Goal: Transaction & Acquisition: Purchase product/service

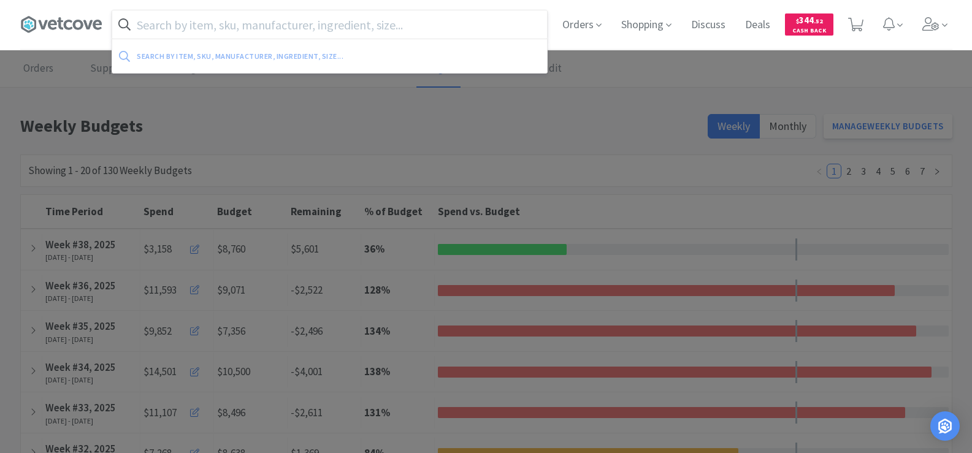
click at [250, 29] on input "text" at bounding box center [329, 24] width 435 height 28
type input "b"
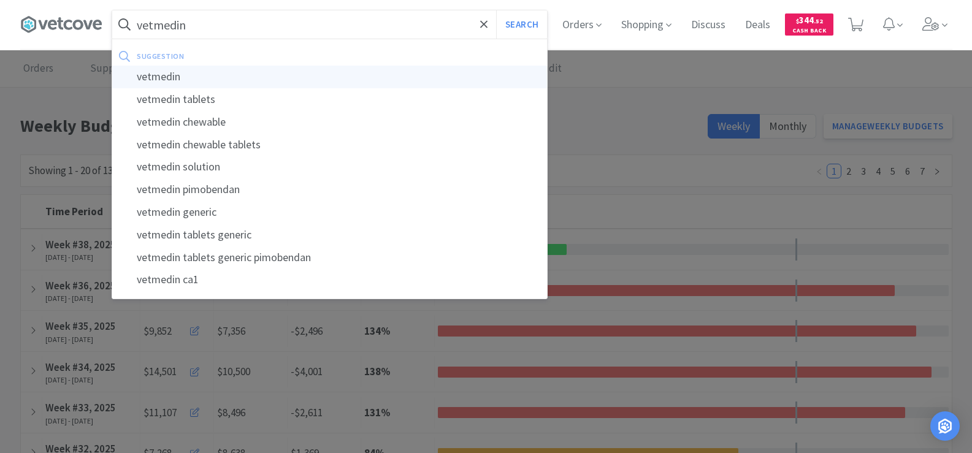
type input "vetmedin"
click at [190, 70] on div "vetmedin" at bounding box center [329, 77] width 435 height 23
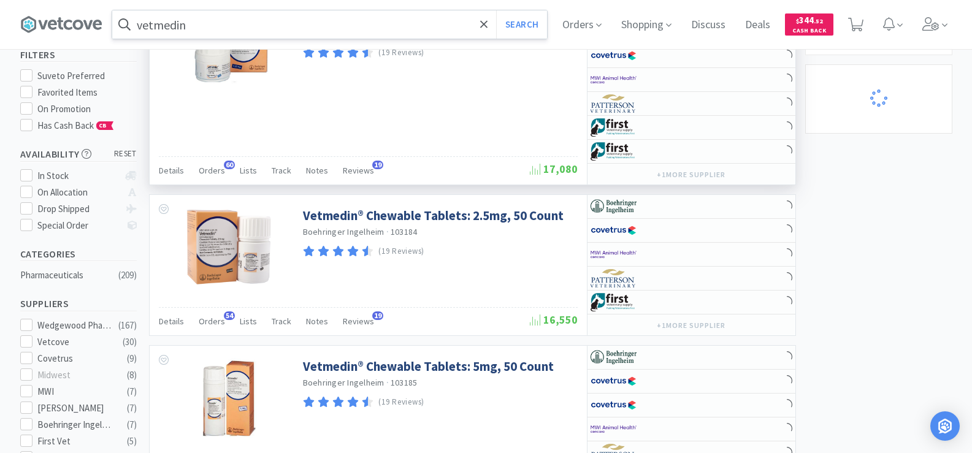
scroll to position [123, 0]
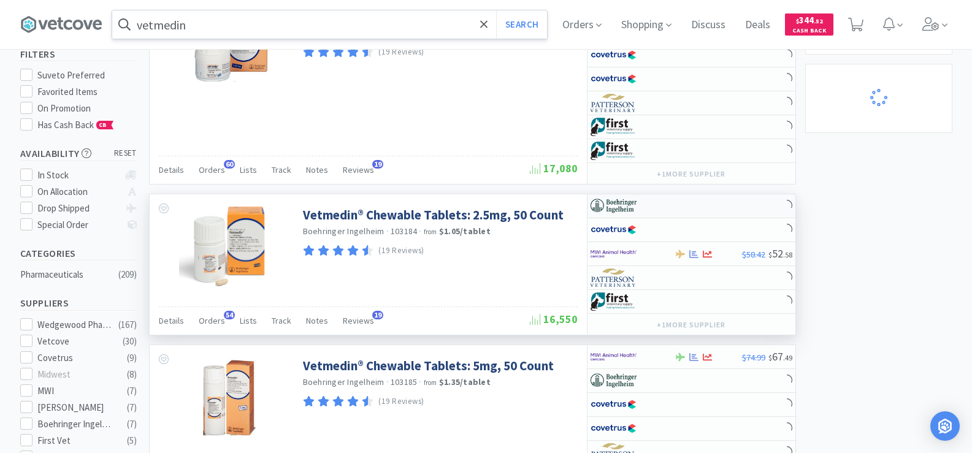
click at [638, 209] on div at bounding box center [624, 206] width 67 height 21
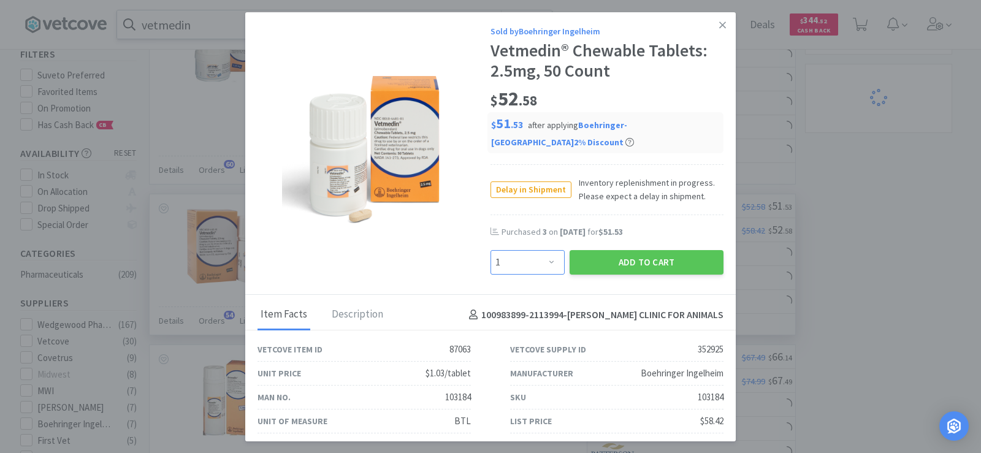
click at [551, 258] on select "Enter Quantity 1 2 3 4 5 6 7 8 9 10 11 12 13 14 15 16 17 18 19 20 Enter Quantity" at bounding box center [528, 262] width 74 height 25
select select "3"
click at [491, 250] on select "Enter Quantity 1 2 3 4 5 6 7 8 9 10 11 12 13 14 15 16 17 18 19 20 Enter Quantity" at bounding box center [528, 262] width 74 height 25
click at [634, 261] on button "Add to Cart" at bounding box center [647, 262] width 154 height 25
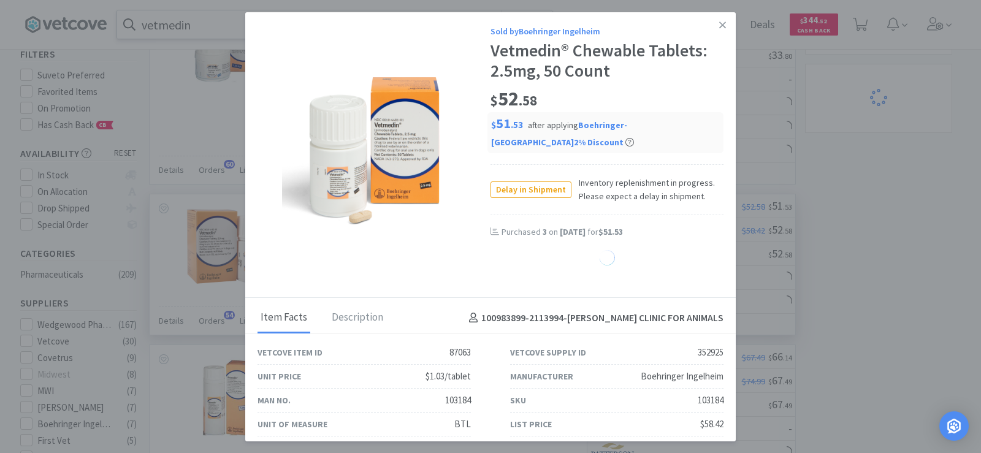
select select "3"
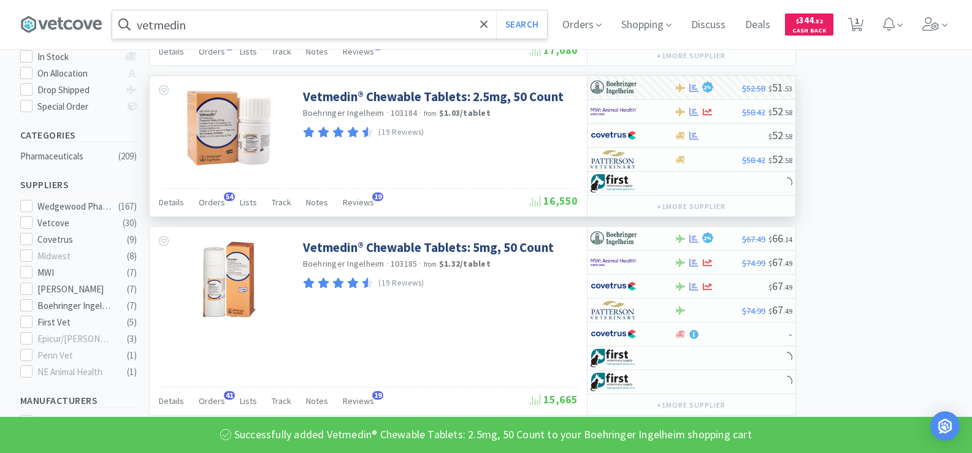
scroll to position [245, 0]
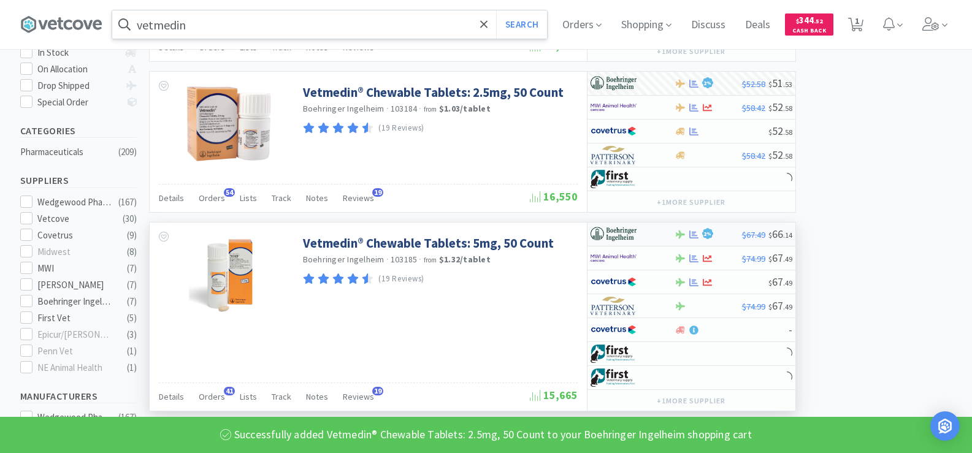
click at [681, 239] on div "2 %" at bounding box center [708, 234] width 67 height 15
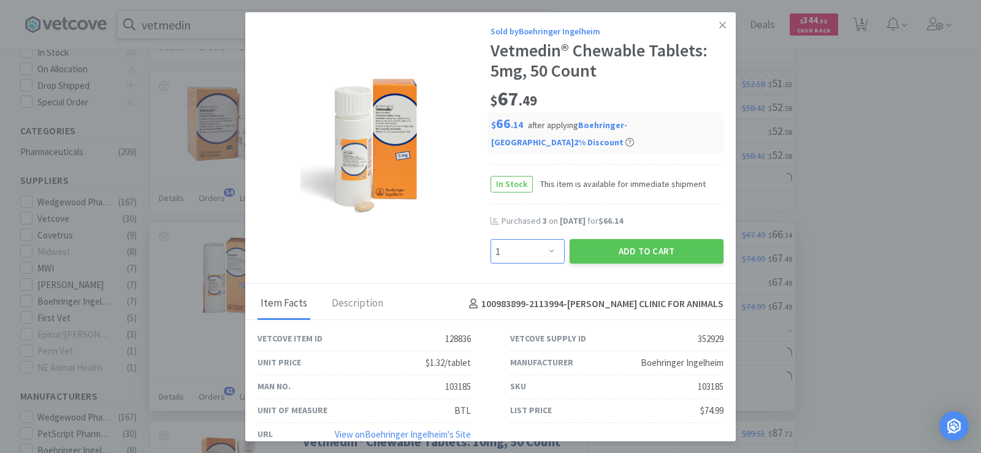
click at [550, 250] on select "Enter Quantity 1 2 3 4 5 6 7 8 9 10 11 12 13 14 15 16 17 18 19 20 Enter Quantity" at bounding box center [528, 251] width 74 height 25
select select "3"
click at [491, 239] on select "Enter Quantity 1 2 3 4 5 6 7 8 9 10 11 12 13 14 15 16 17 18 19 20 Enter Quantity" at bounding box center [528, 251] width 74 height 25
click at [623, 247] on button "Add to Cart" at bounding box center [647, 251] width 154 height 25
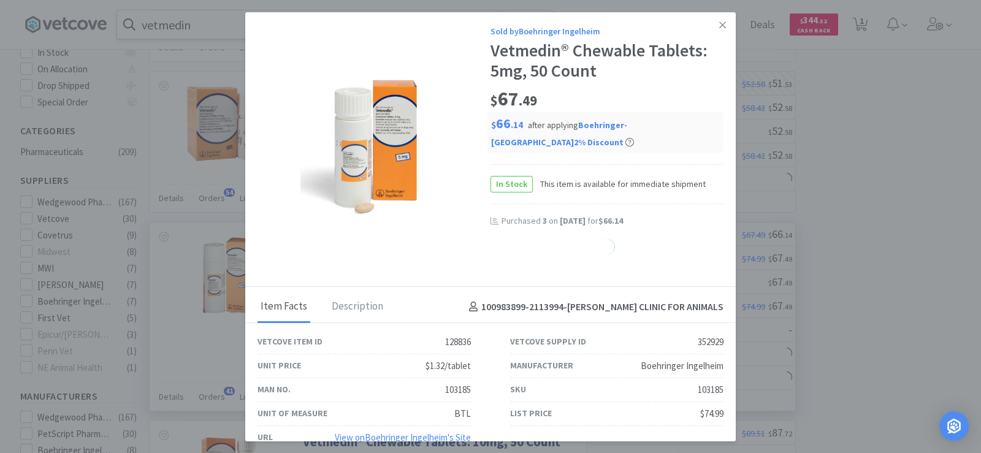
select select "3"
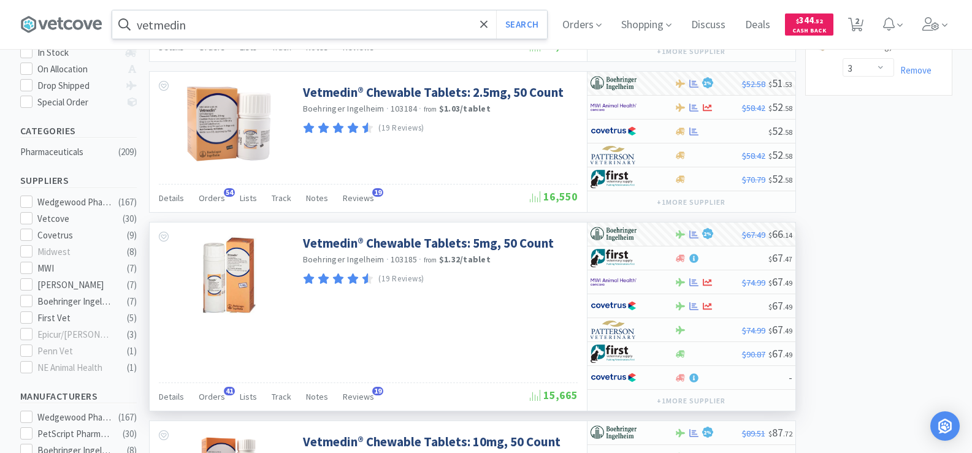
click at [211, 25] on input "vetmedin" at bounding box center [329, 24] width 435 height 28
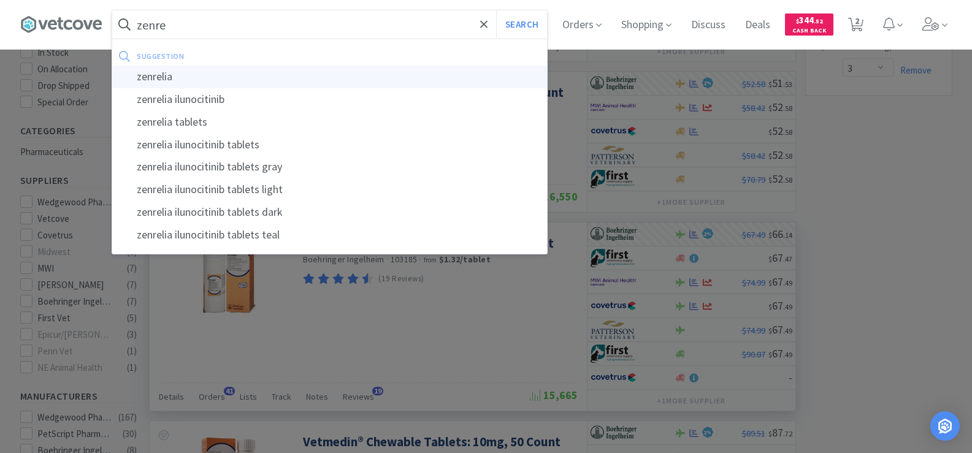
click at [225, 73] on div "zenrelia" at bounding box center [329, 77] width 435 height 23
type input "zenrelia"
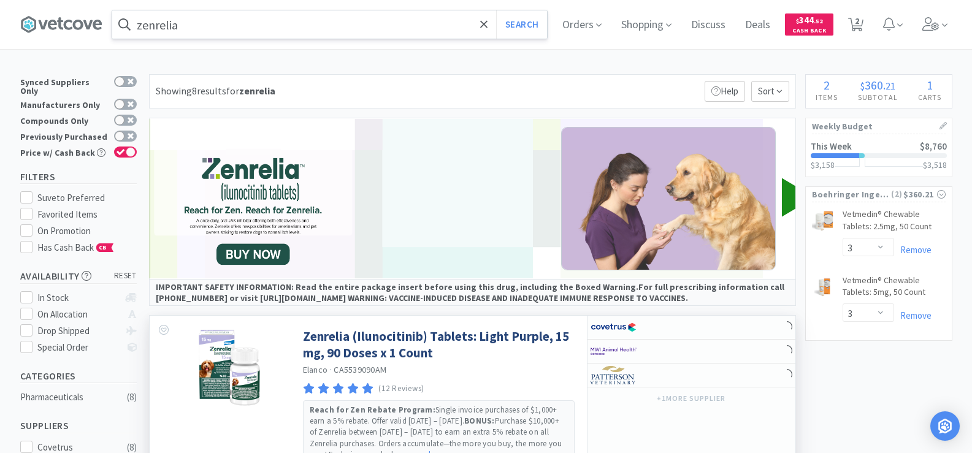
scroll to position [123, 0]
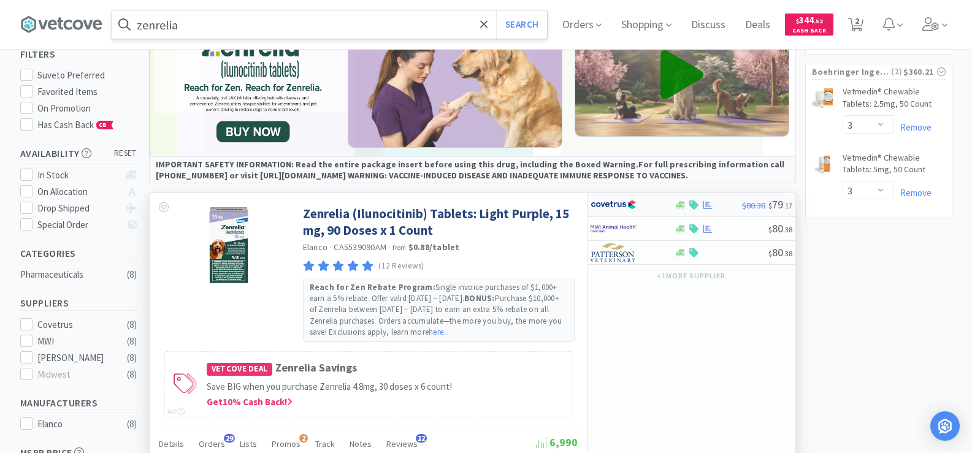
click at [610, 207] on img at bounding box center [614, 205] width 46 height 18
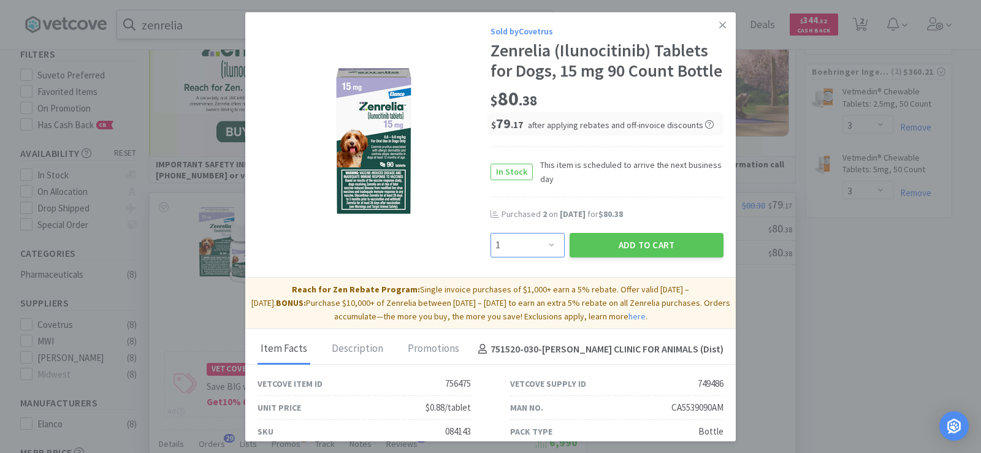
click at [506, 258] on select "Enter Quantity 1 2 3 4 5 6 7 8 9 10 11 12 13 14 15 16 17 18 19 20 Enter Quantity" at bounding box center [528, 245] width 74 height 25
select select "2"
click at [491, 253] on select "Enter Quantity 1 2 3 4 5 6 7 8 9 10 11 12 13 14 15 16 17 18 19 20 Enter Quantity" at bounding box center [528, 245] width 74 height 25
click at [627, 258] on button "Add to Cart" at bounding box center [647, 245] width 154 height 25
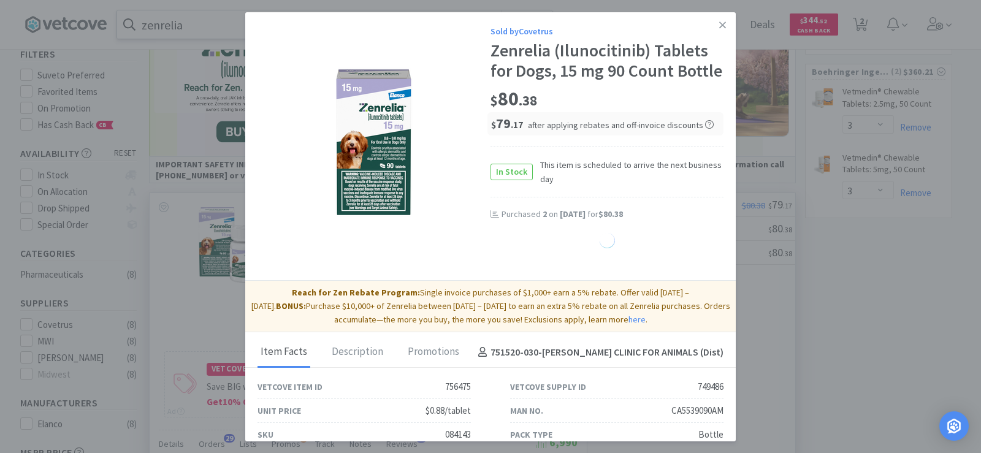
select select "1"
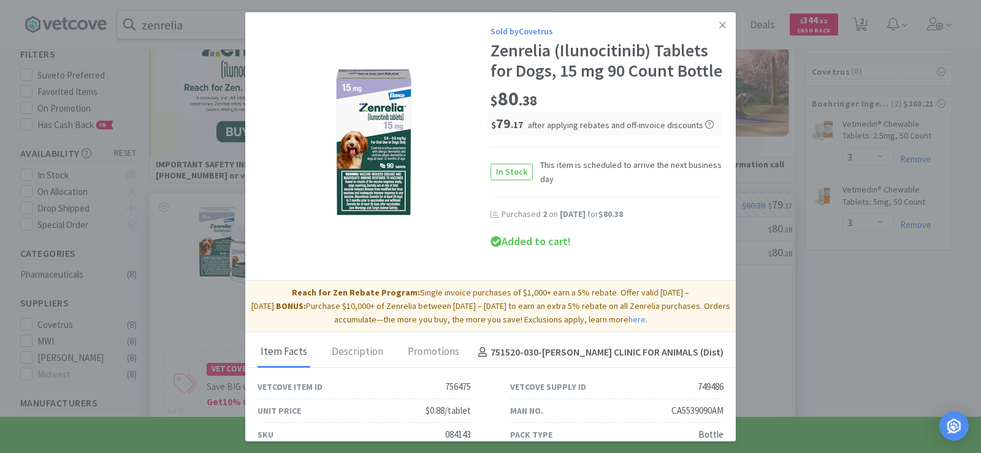
select select "2"
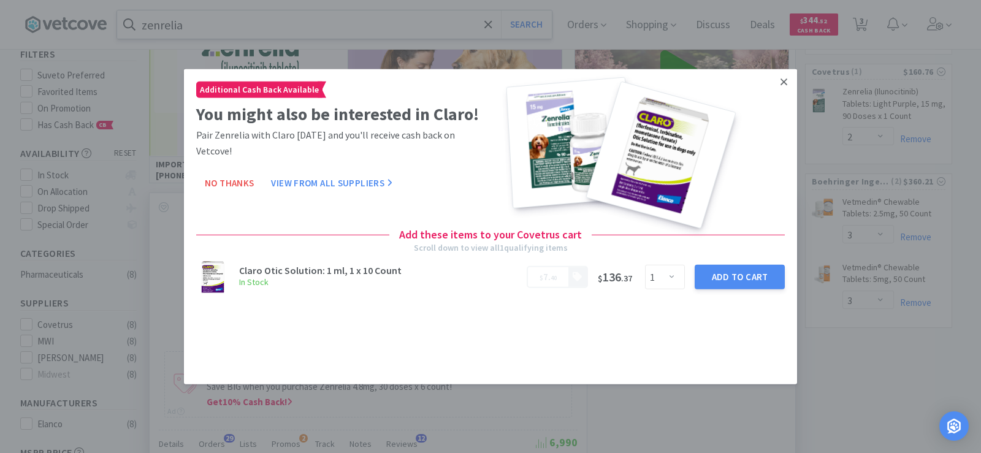
click at [781, 83] on icon at bounding box center [784, 81] width 7 height 11
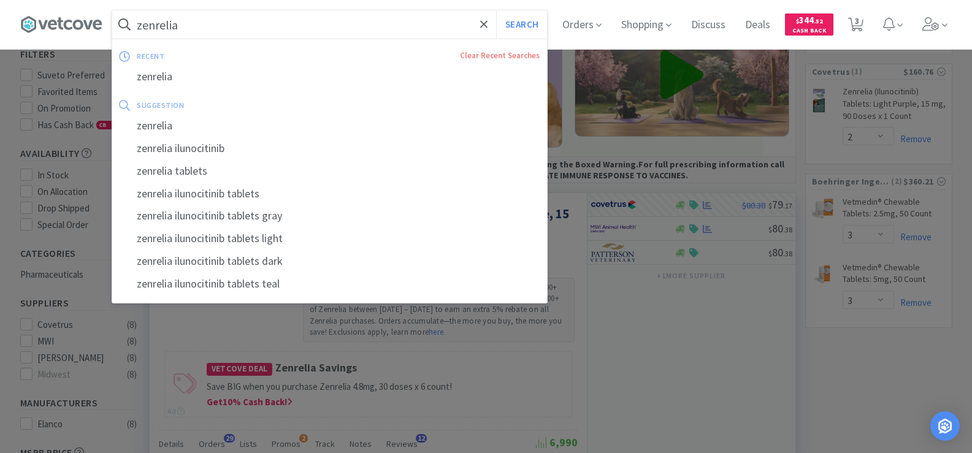
click at [231, 21] on input "zenrelia" at bounding box center [329, 24] width 435 height 28
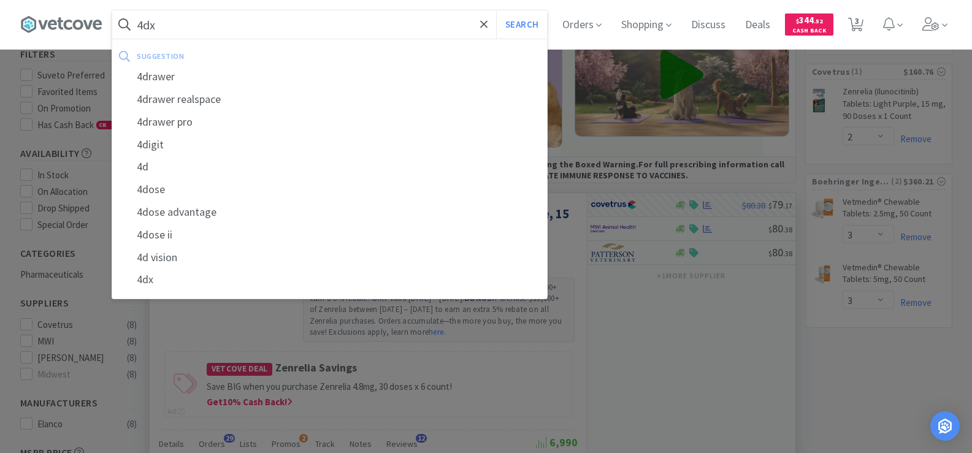
type input "4dx"
click at [496, 10] on button "Search" at bounding box center [521, 24] width 51 height 28
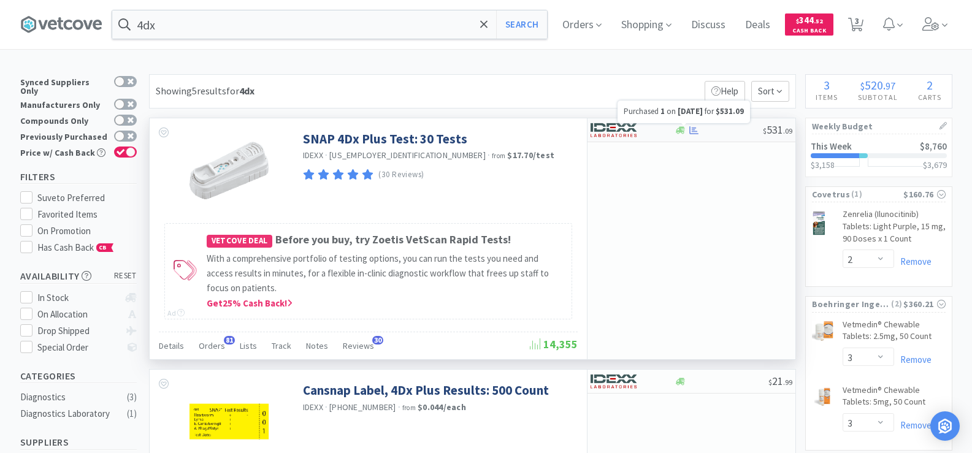
click at [695, 133] on icon at bounding box center [693, 130] width 9 height 8
select select "1"
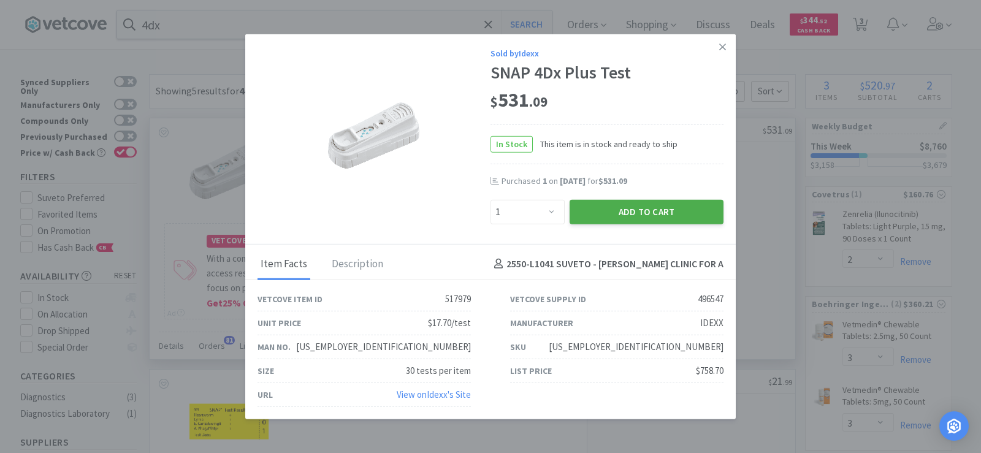
click at [672, 220] on button "Add to Cart" at bounding box center [647, 211] width 154 height 25
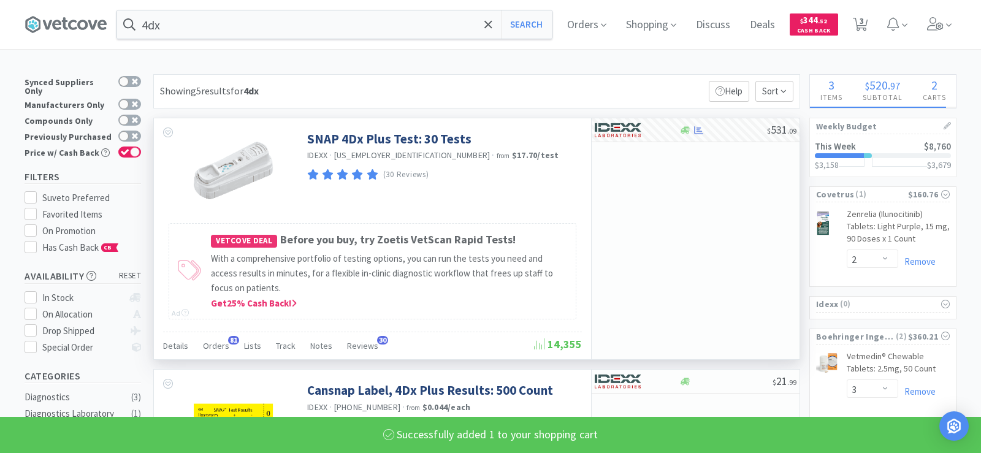
select select "1"
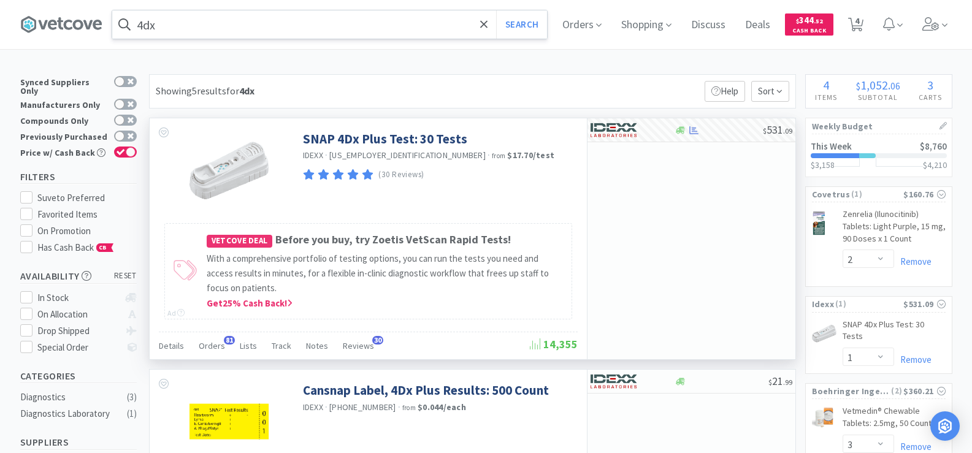
click at [197, 27] on input "4dx" at bounding box center [329, 24] width 435 height 28
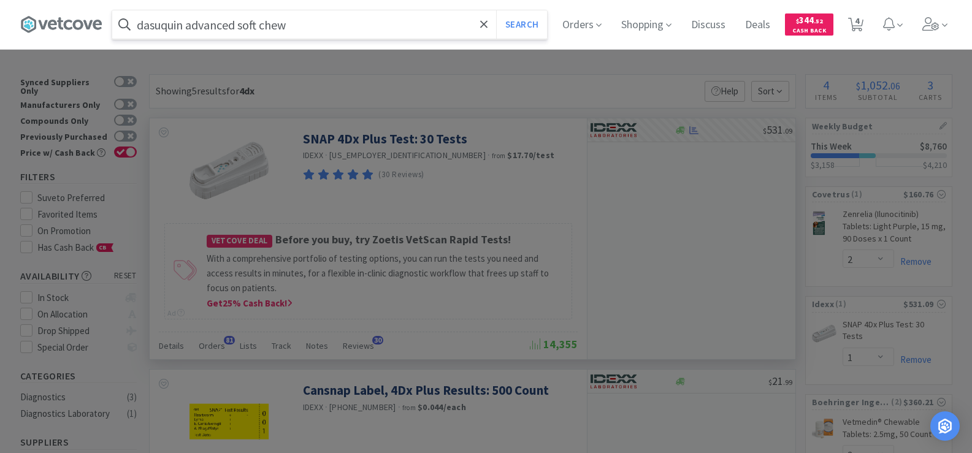
type input "dasuquin advanced soft chew"
click at [496, 10] on button "Search" at bounding box center [521, 24] width 51 height 28
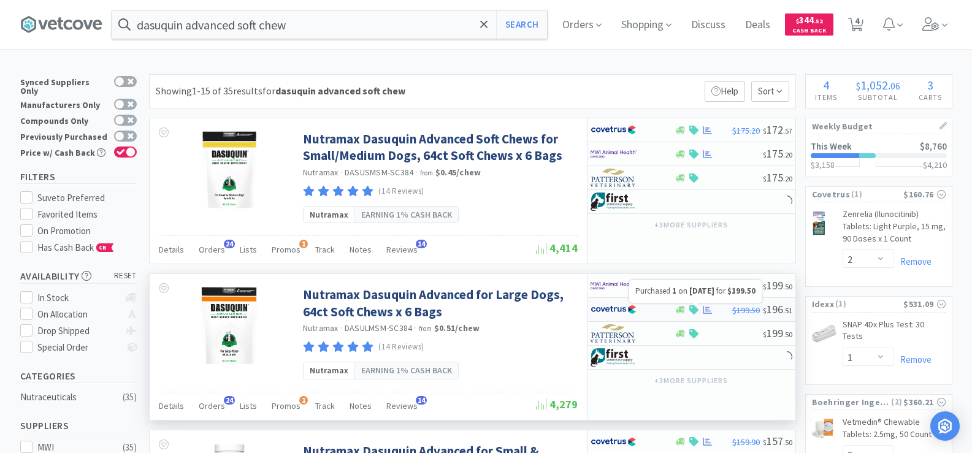
click at [703, 313] on icon at bounding box center [707, 309] width 9 height 9
select select "1"
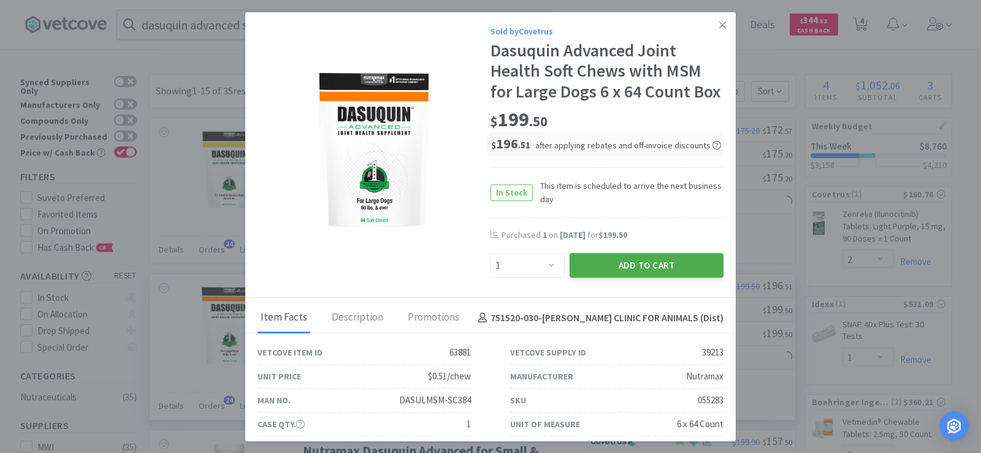
click at [653, 278] on button "Add to Cart" at bounding box center [647, 265] width 154 height 25
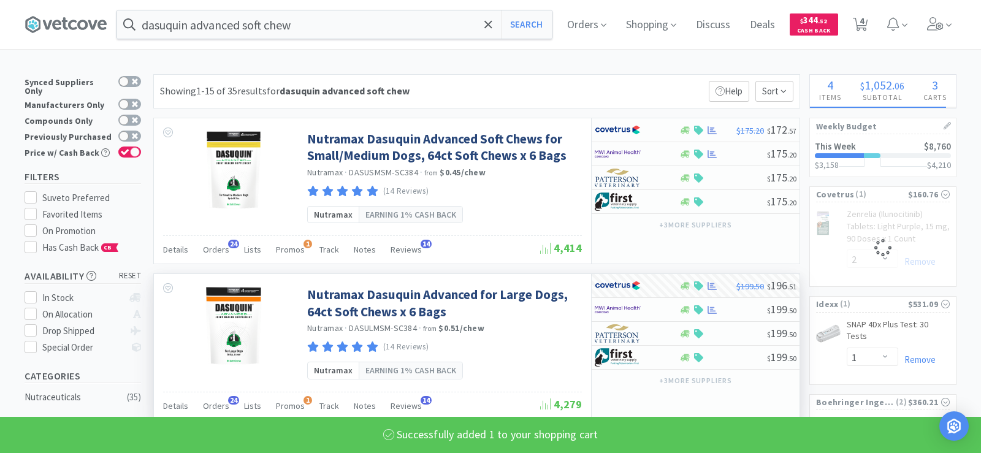
select select "1"
select select "2"
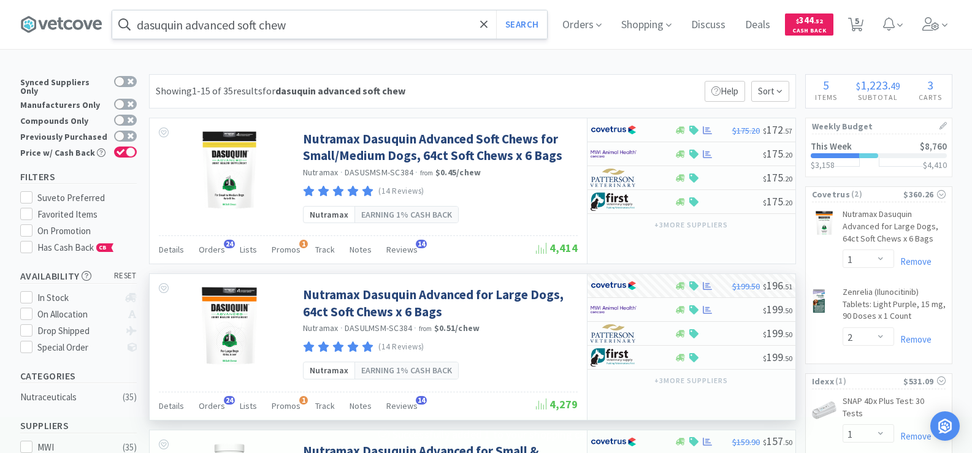
click at [259, 25] on input "dasuquin advanced soft chew" at bounding box center [329, 24] width 435 height 28
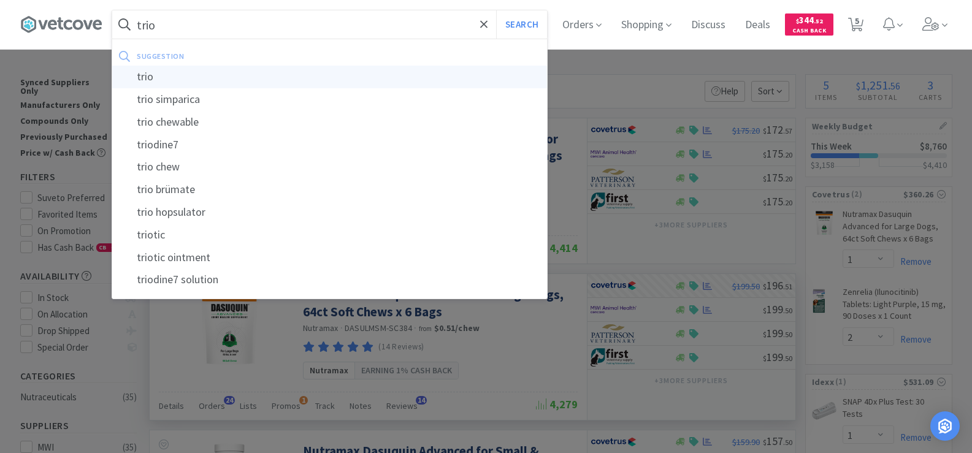
type input "trio"
click at [237, 81] on div "trio" at bounding box center [329, 77] width 435 height 23
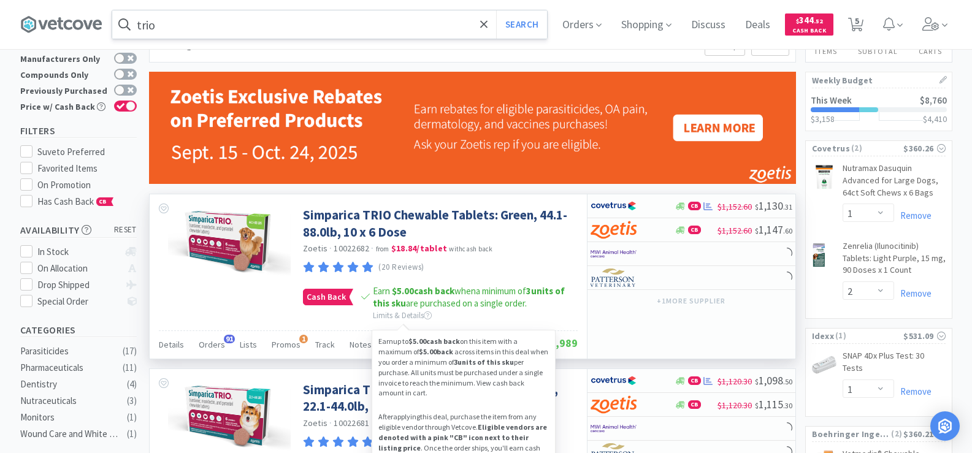
scroll to position [184, 0]
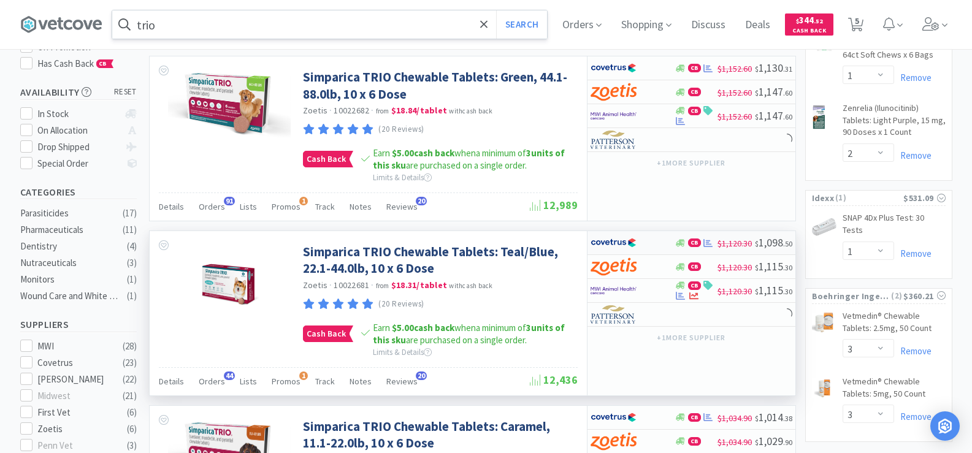
click at [702, 245] on div at bounding box center [708, 243] width 12 height 9
select select "2"
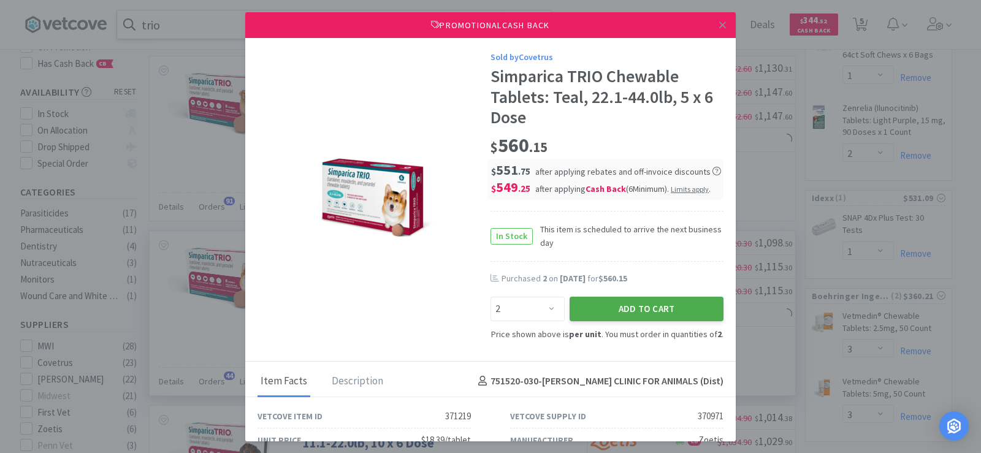
click at [662, 302] on button "Add to Cart" at bounding box center [647, 309] width 154 height 25
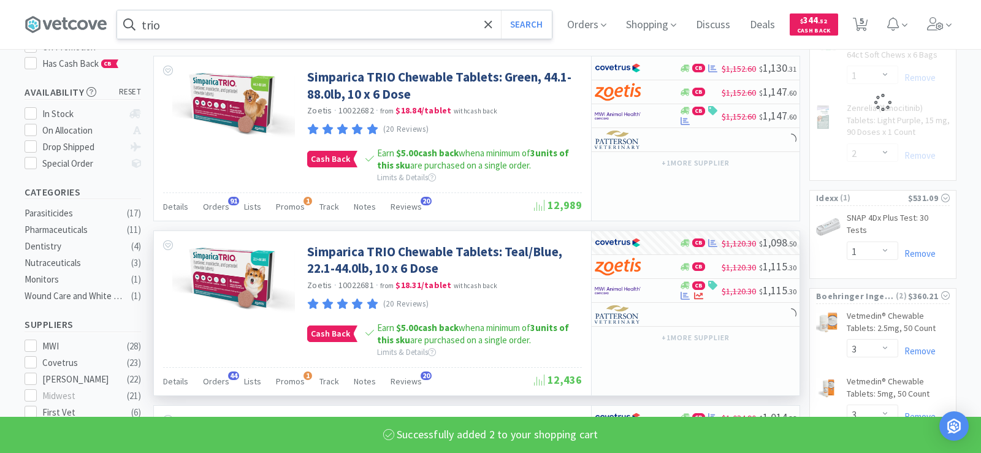
select select "2"
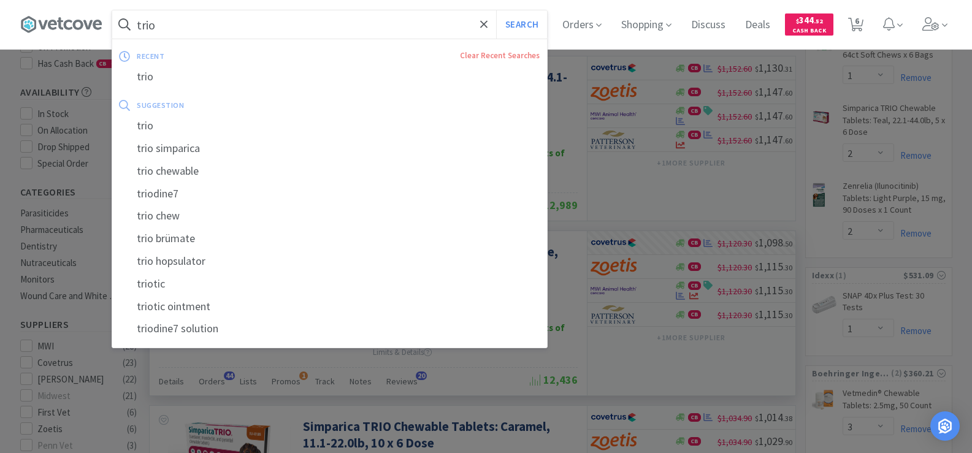
click at [220, 37] on input "trio" at bounding box center [329, 24] width 435 height 28
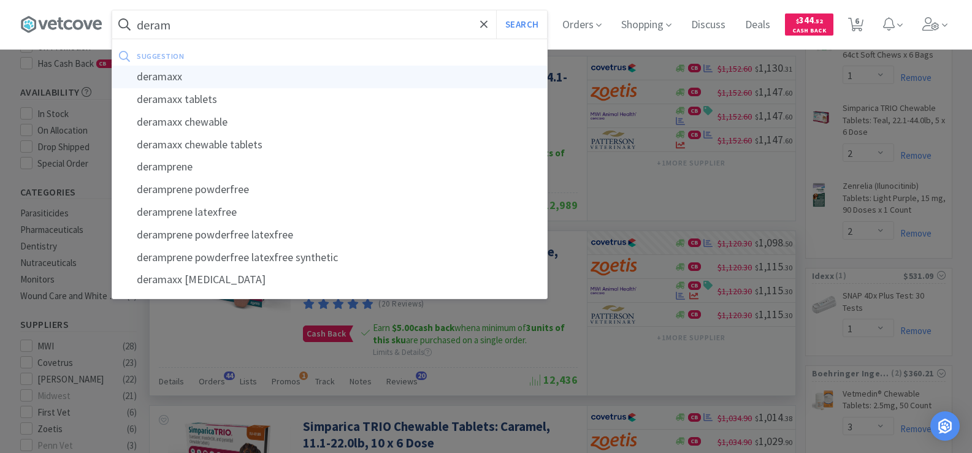
click at [213, 73] on div "deramaxx" at bounding box center [329, 77] width 435 height 23
type input "deramaxx"
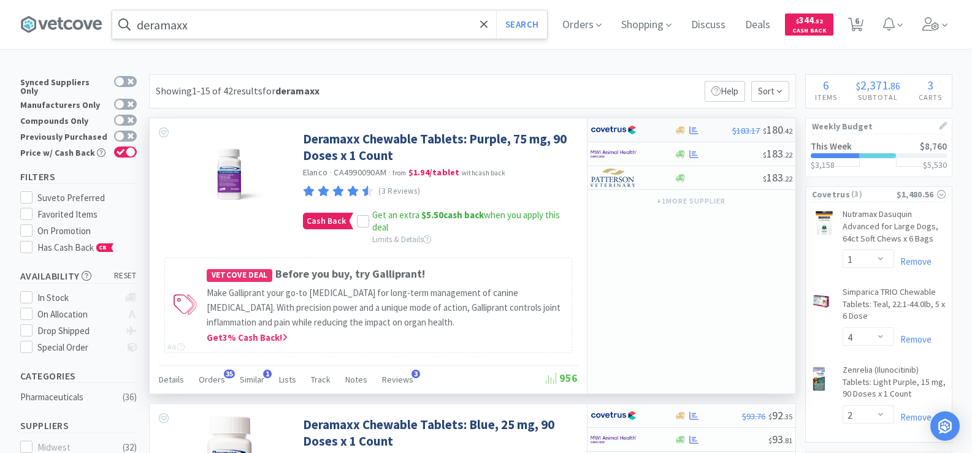
click at [686, 131] on div at bounding box center [681, 130] width 12 height 9
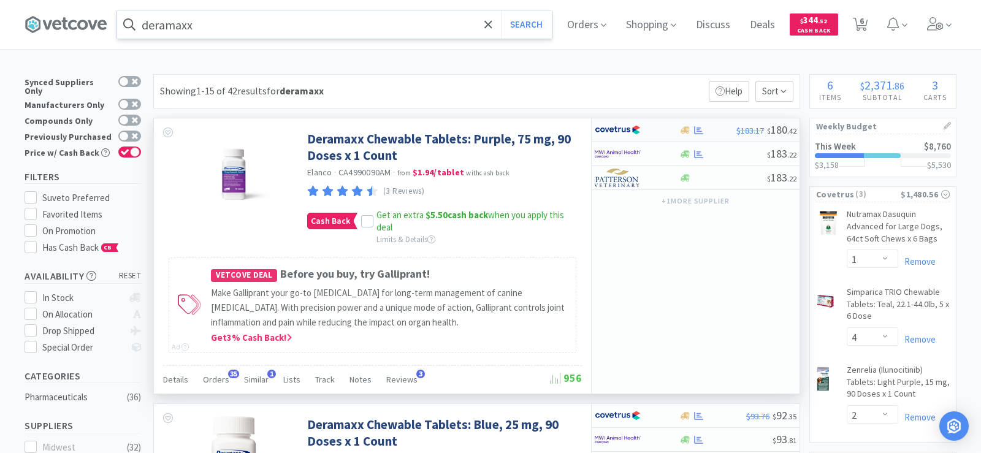
select select "1"
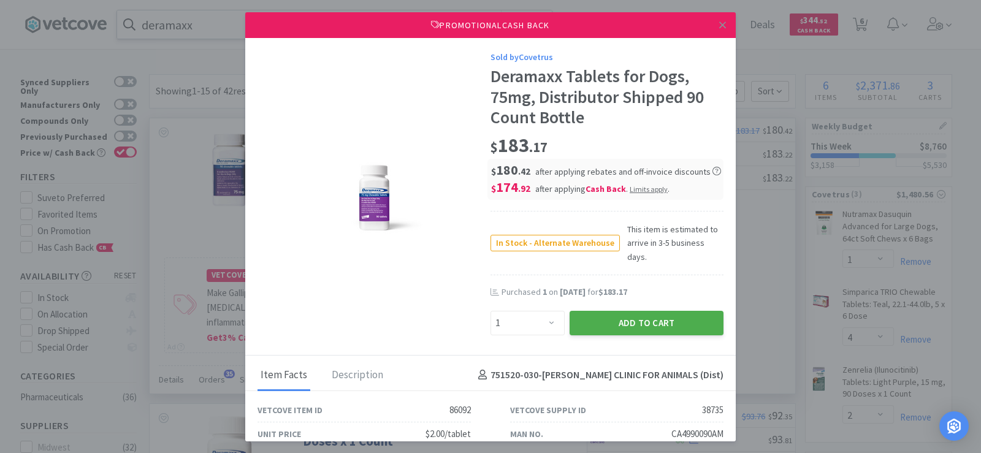
click at [632, 311] on button "Add to Cart" at bounding box center [647, 323] width 154 height 25
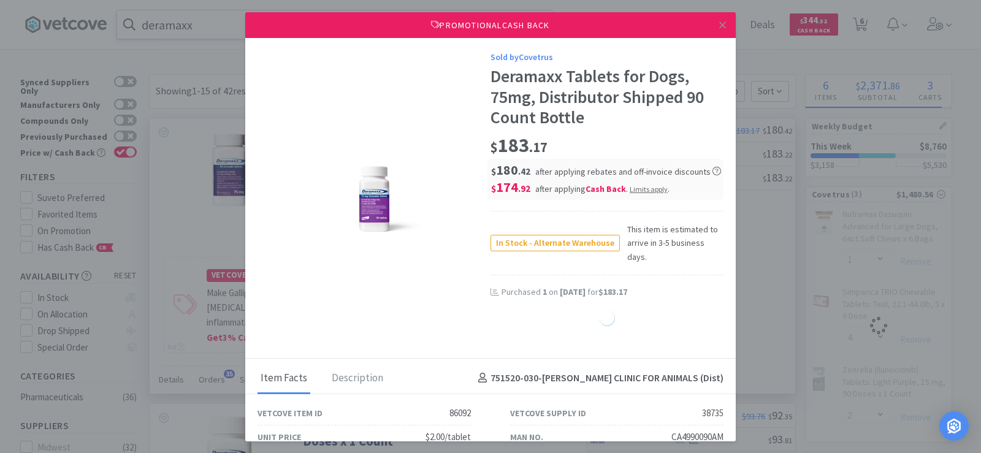
select select "1"
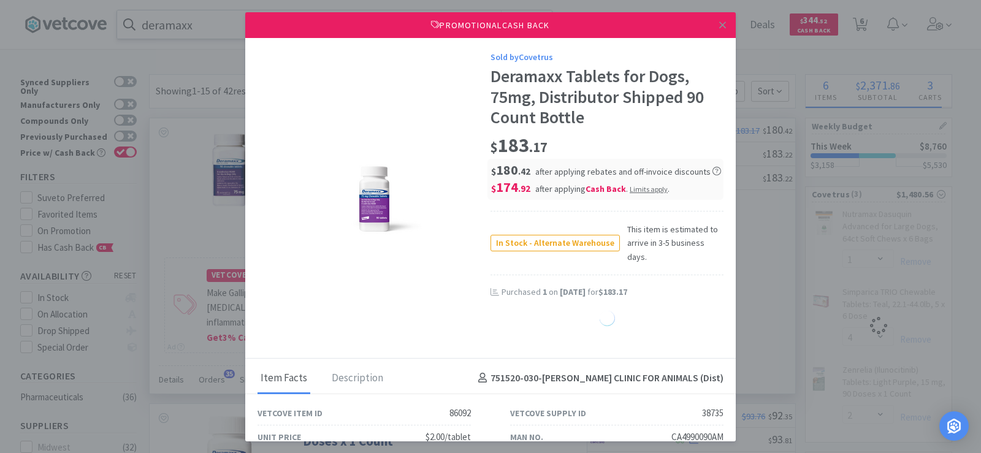
select select "1"
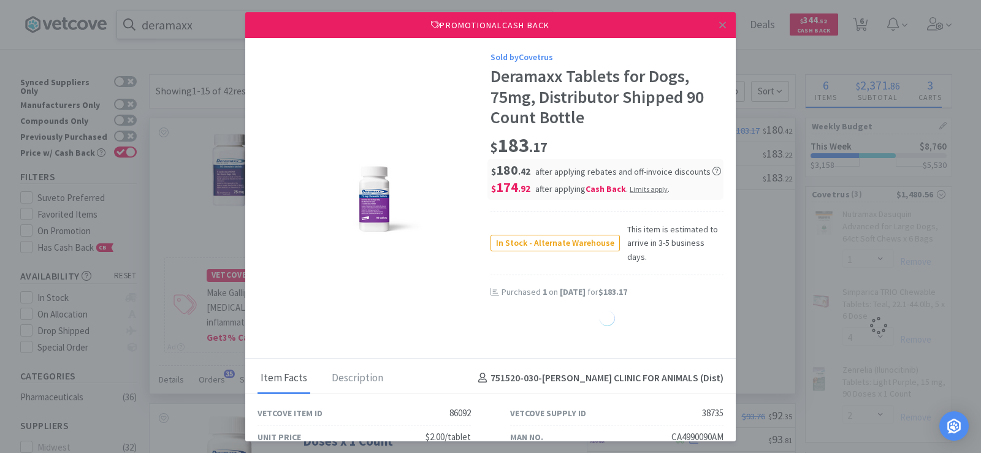
select select "1"
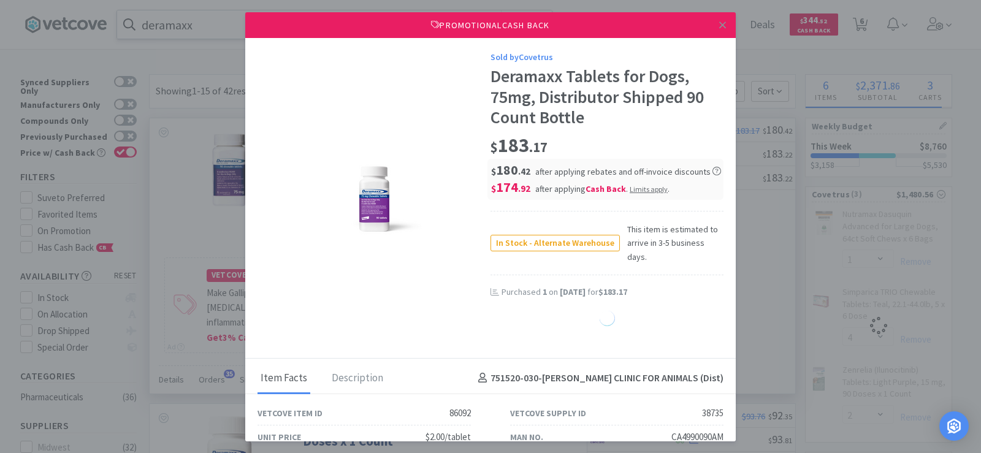
select select "1"
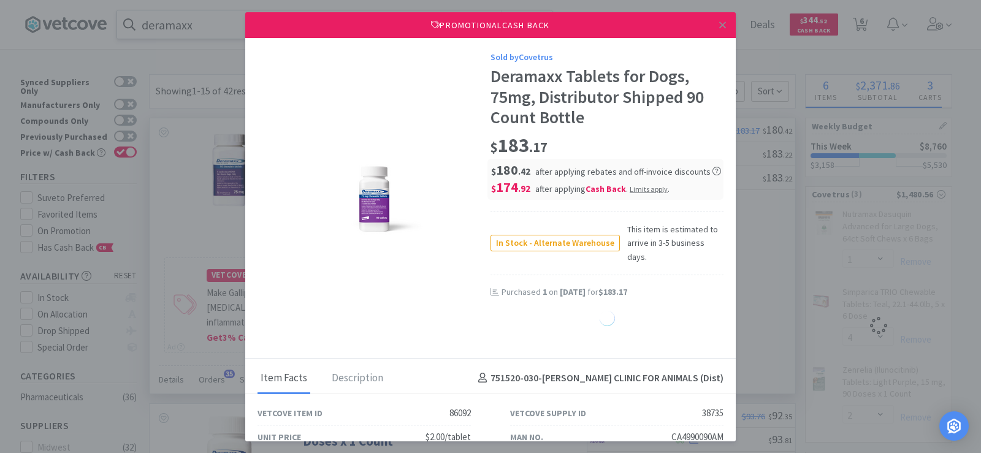
select select "1"
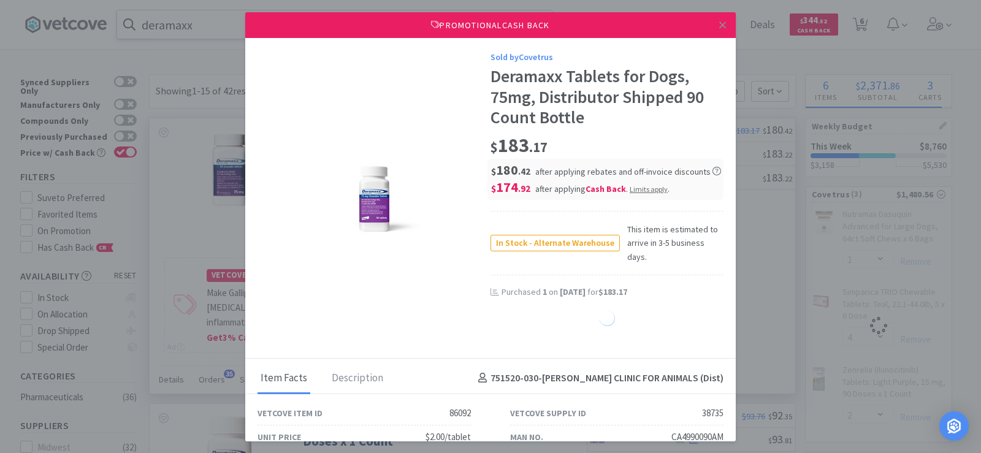
select select "1"
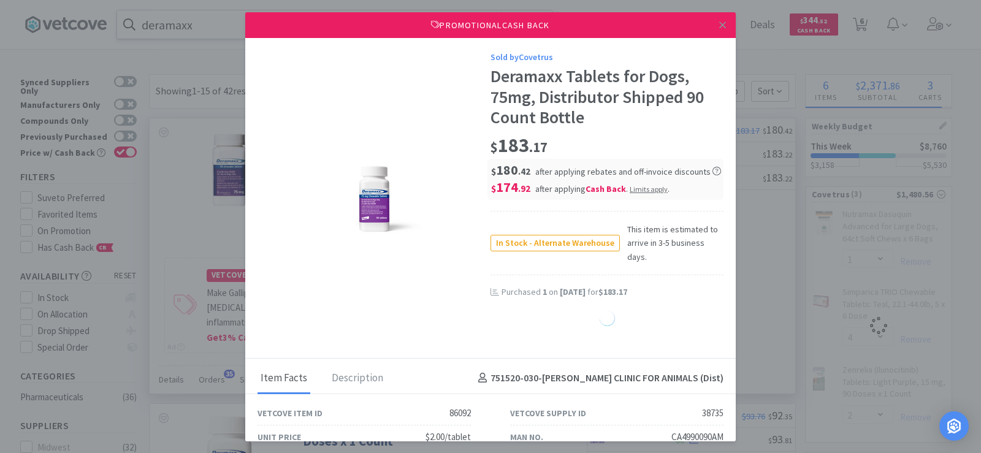
select select "1"
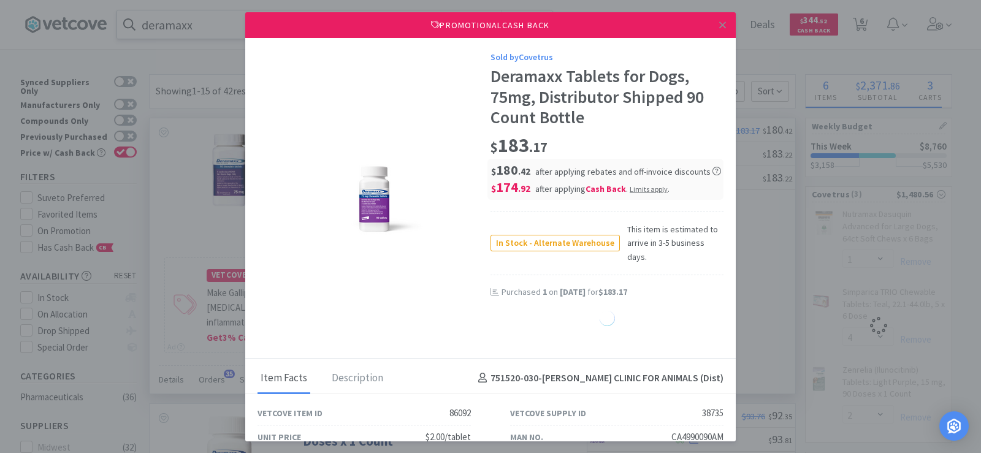
select select "1"
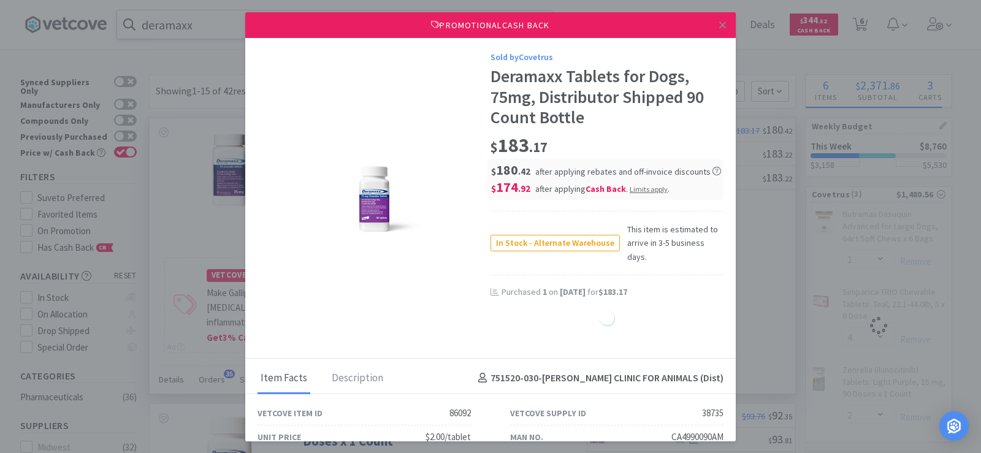
select select "1"
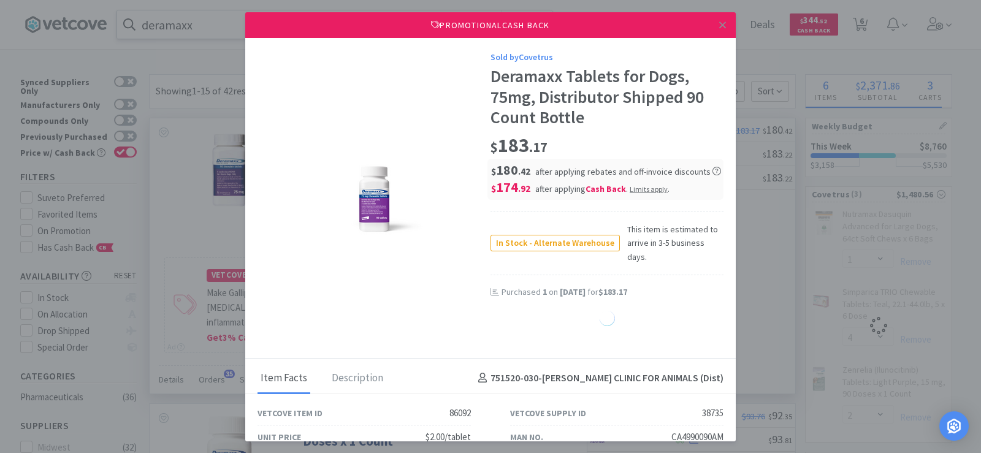
select select "1"
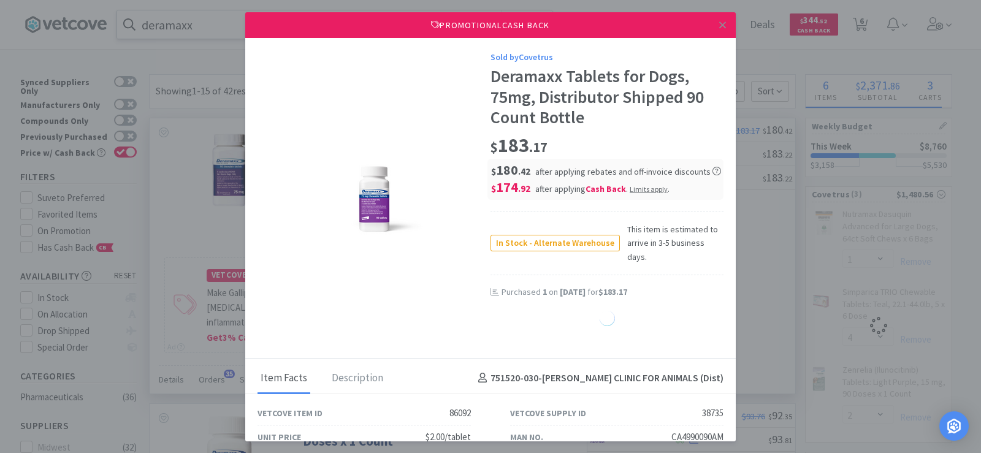
select select "1"
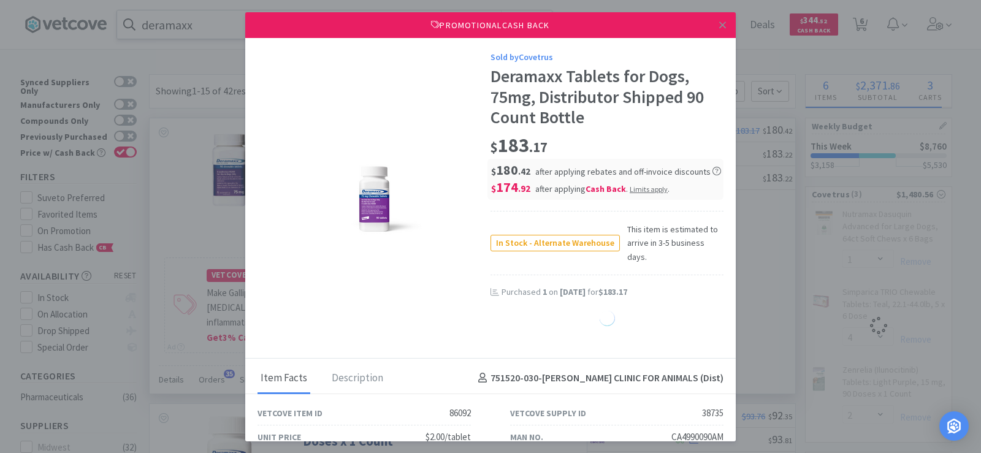
select select "1"
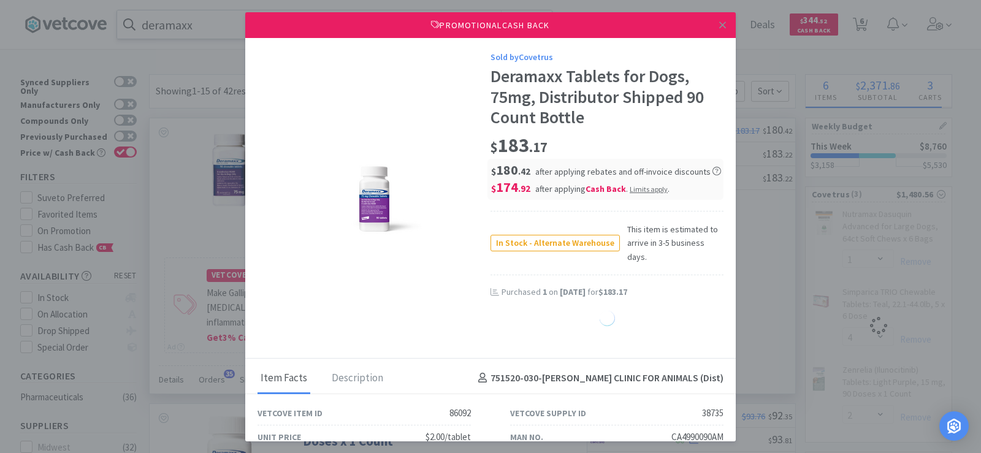
select select "1"
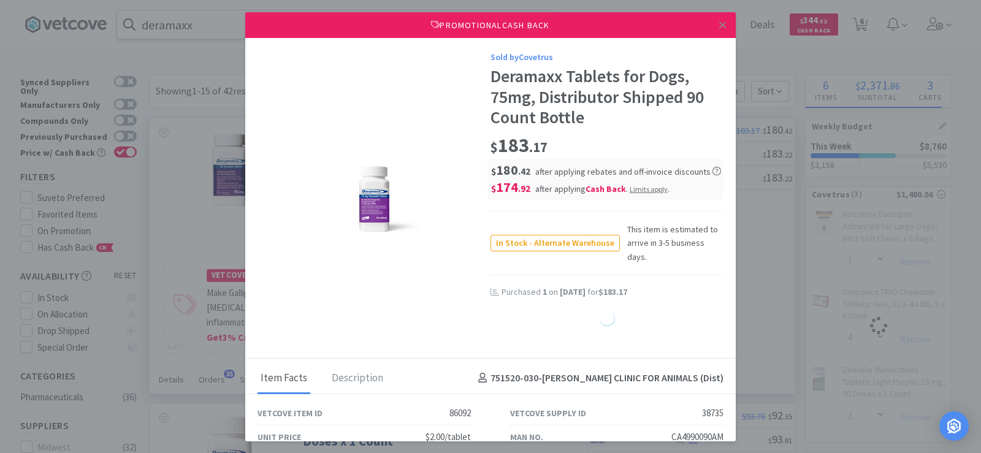
select select "1"
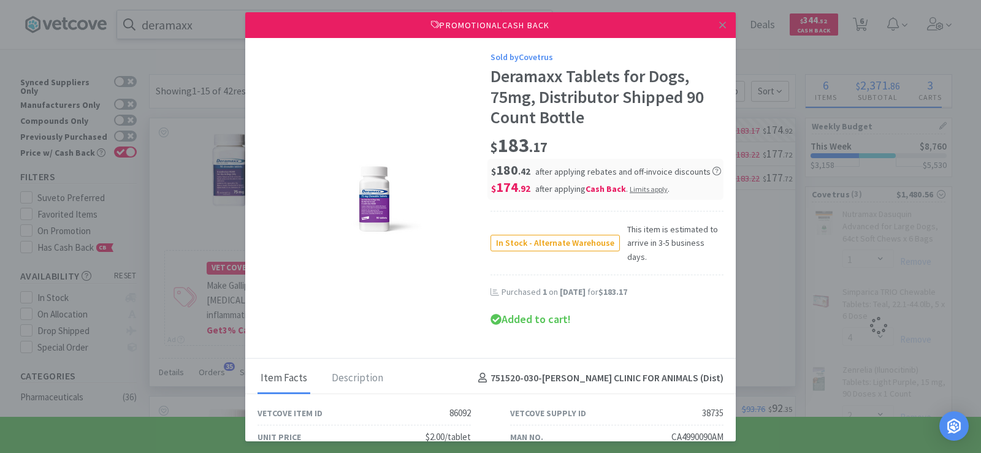
select select "1"
select select "2"
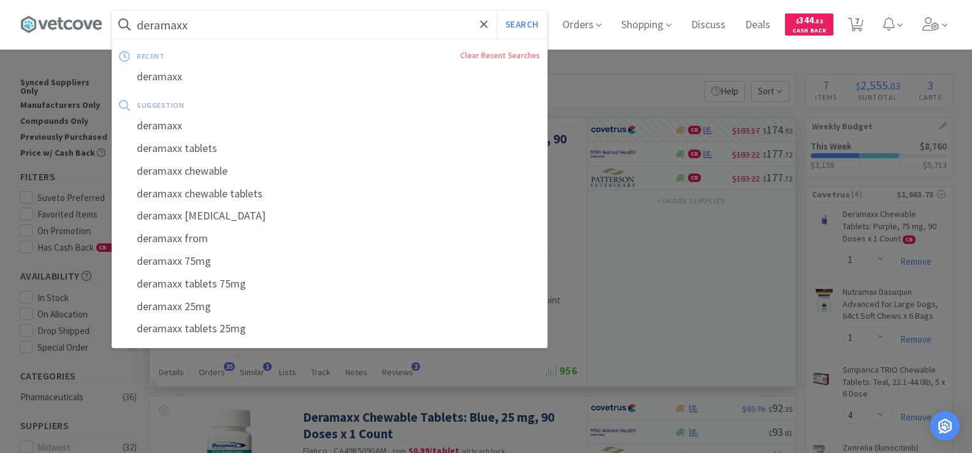
click at [193, 21] on input "deramaxx" at bounding box center [329, 24] width 435 height 28
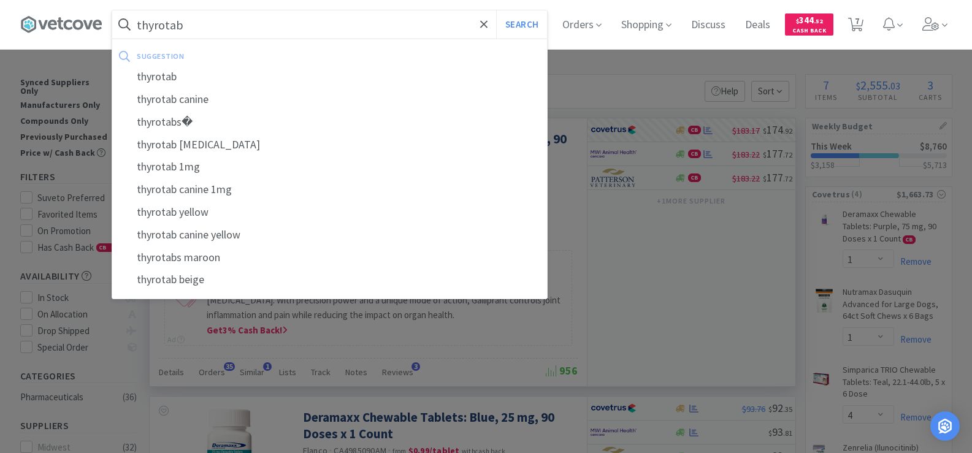
click at [496, 10] on button "Search" at bounding box center [521, 24] width 51 height 28
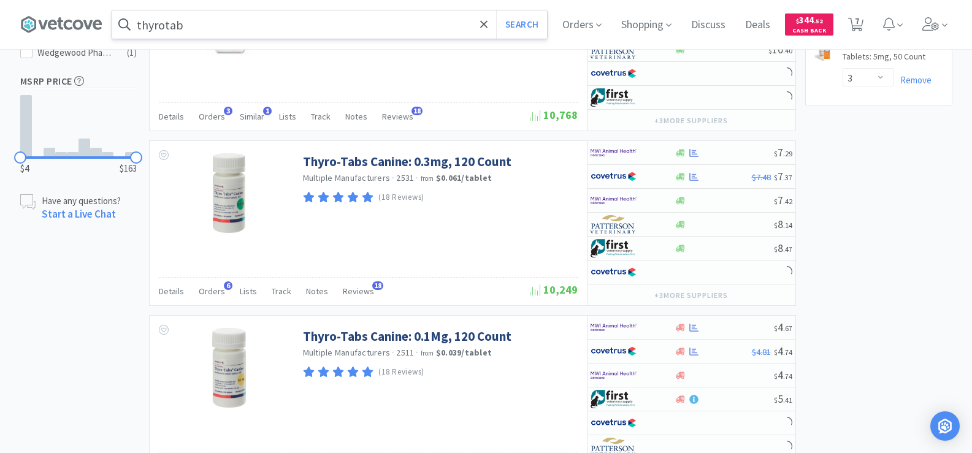
scroll to position [736, 0]
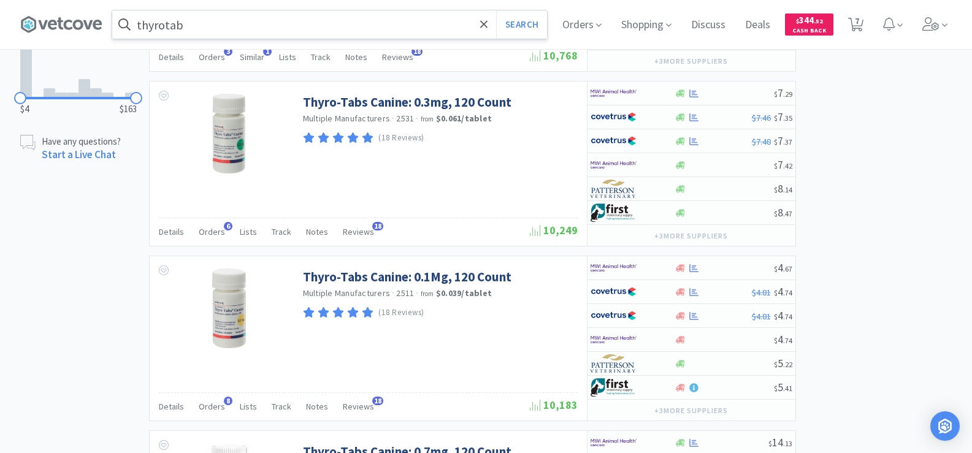
click at [198, 29] on input "thyrotab" at bounding box center [329, 24] width 435 height 28
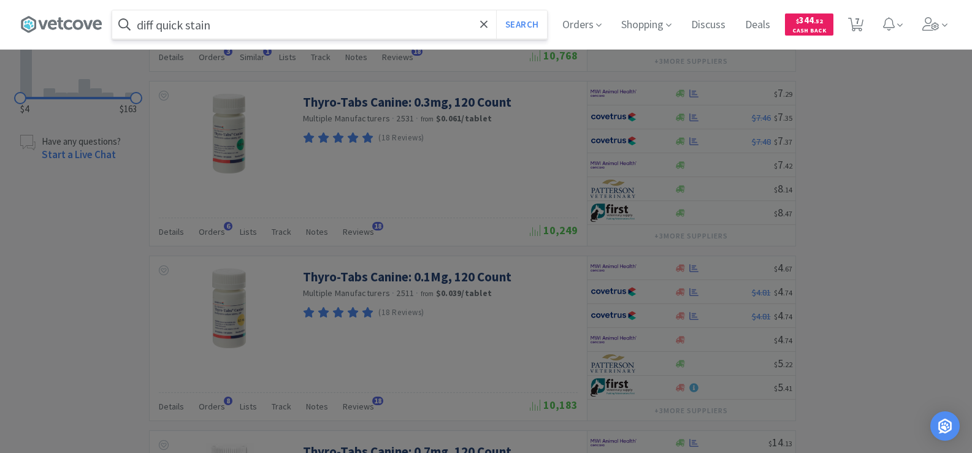
type input "diff quick stain"
click at [496, 10] on button "Search" at bounding box center [521, 24] width 51 height 28
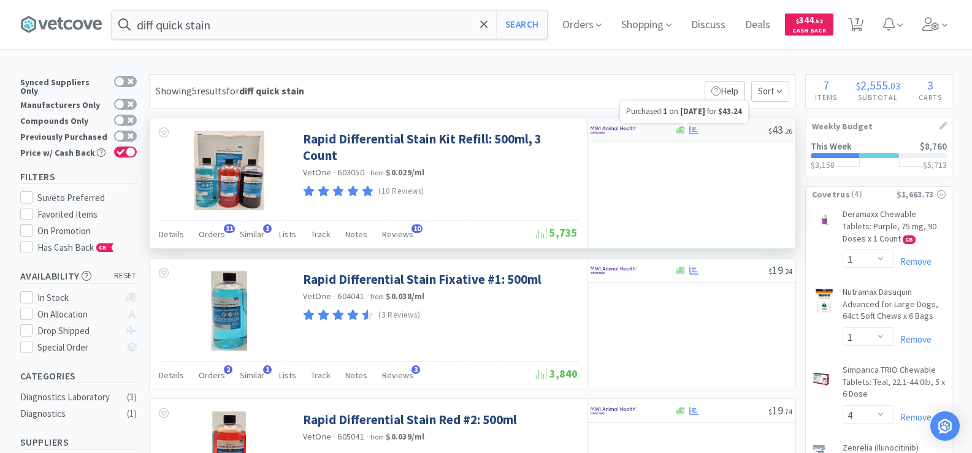
click at [694, 129] on icon at bounding box center [693, 130] width 9 height 9
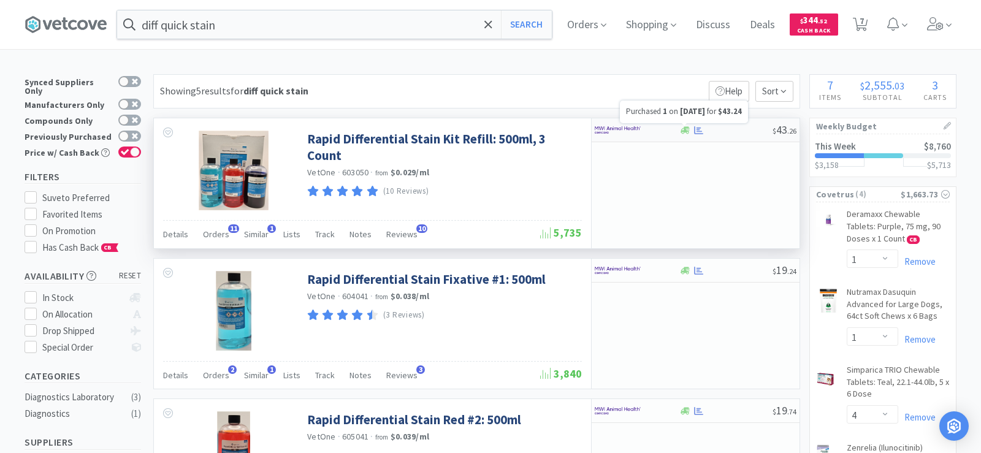
select select "1"
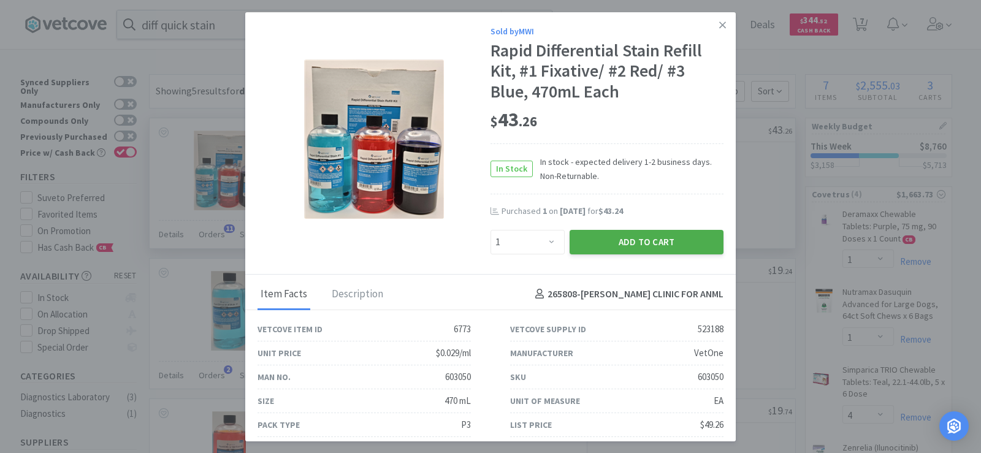
click at [649, 239] on button "Add to Cart" at bounding box center [647, 242] width 154 height 25
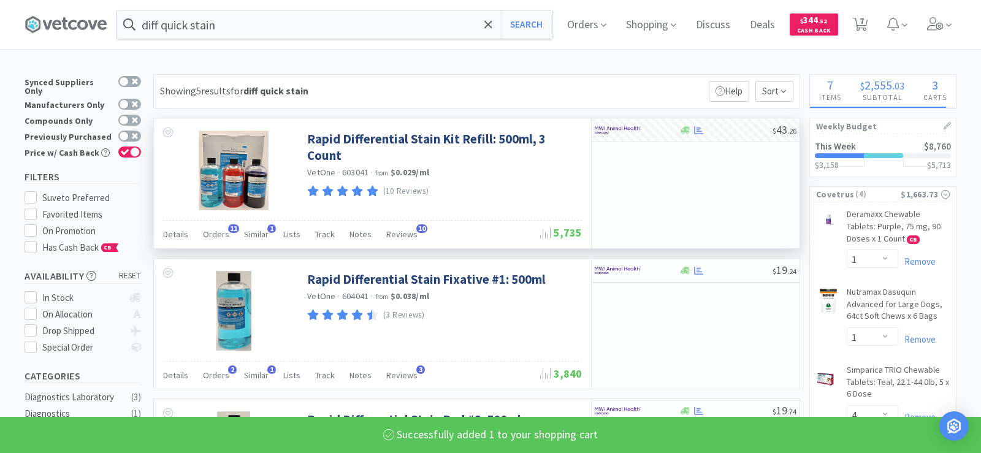
select select "1"
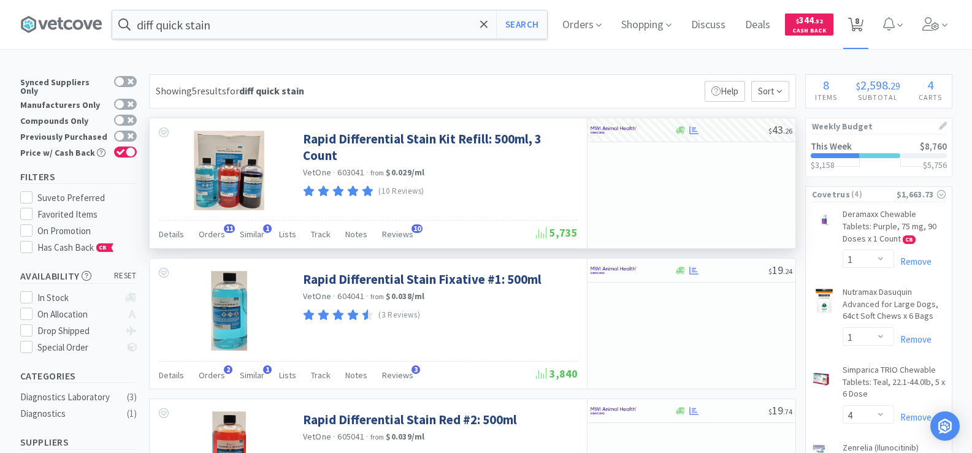
click at [859, 18] on span "8" at bounding box center [857, 20] width 4 height 49
select select "3"
select select "1"
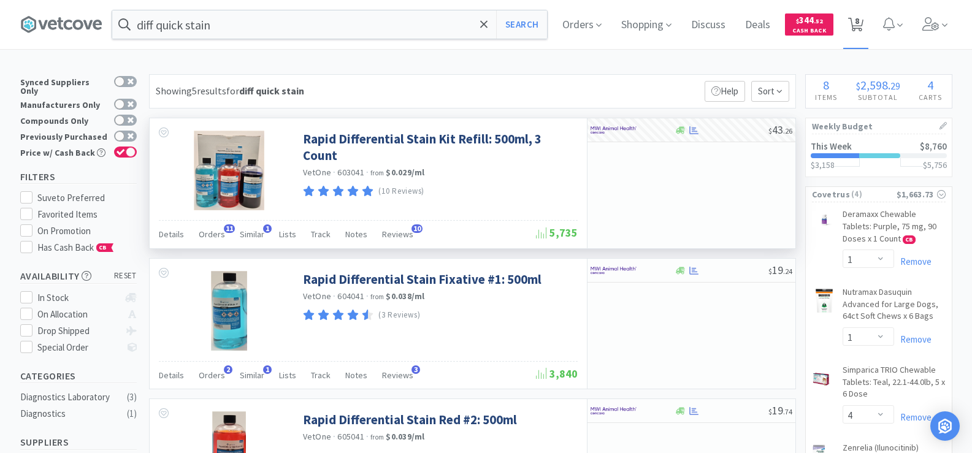
select select "1"
select select "2"
select select "1"
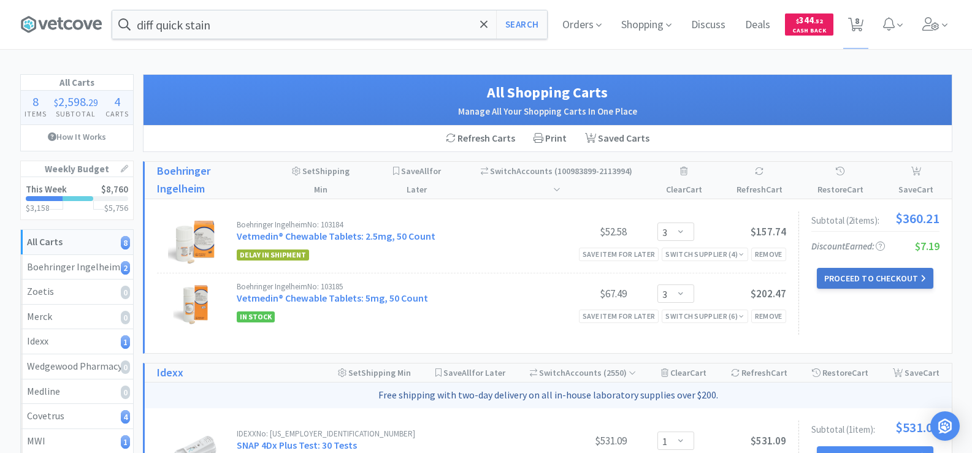
click at [886, 268] on button "Proceed to Checkout" at bounding box center [875, 278] width 117 height 21
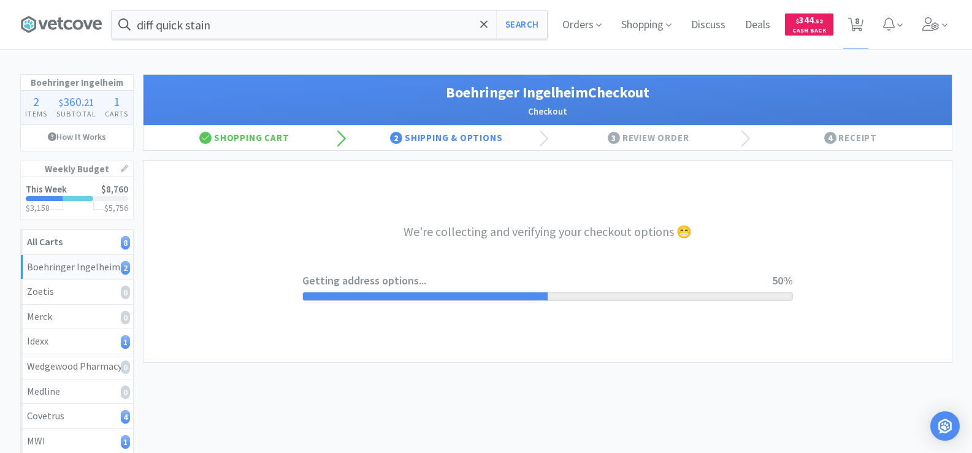
select select "invoice"
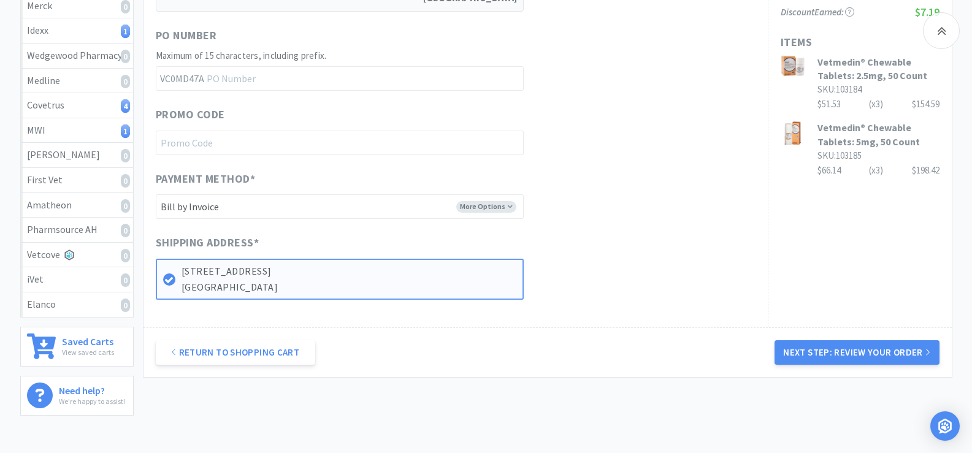
scroll to position [387, 0]
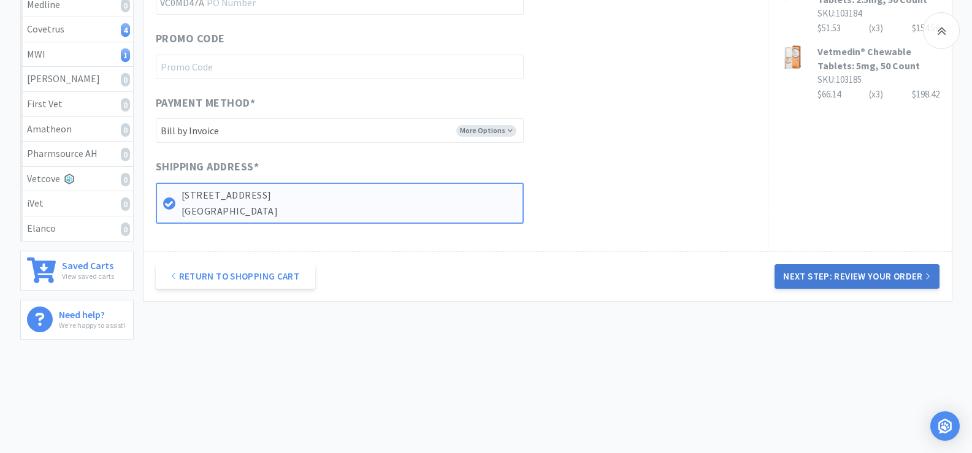
click at [880, 276] on button "Next Step: Review Your Order" at bounding box center [857, 276] width 164 height 25
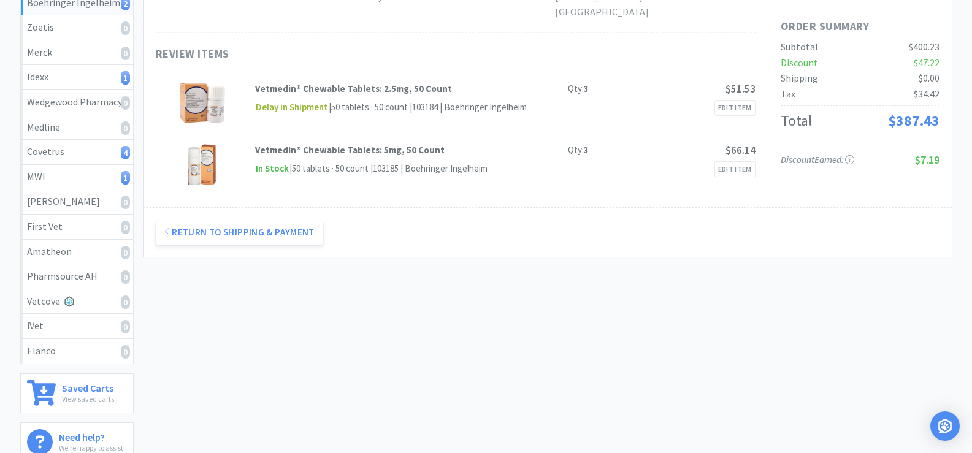
scroll to position [0, 0]
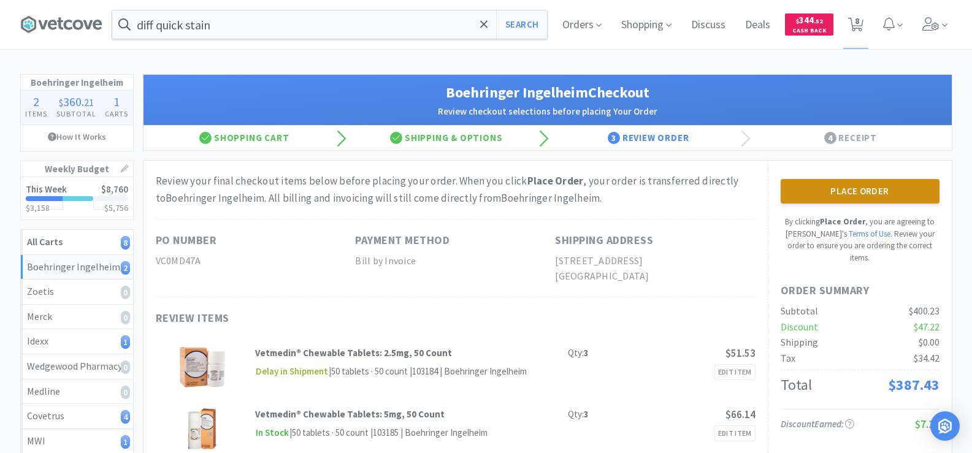
click at [897, 190] on button "Place Order" at bounding box center [860, 191] width 159 height 25
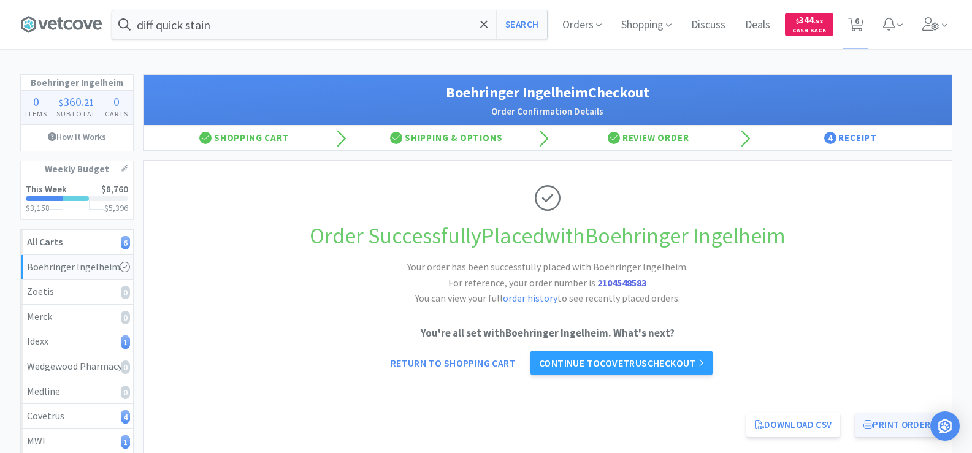
click at [911, 432] on button "Print Order" at bounding box center [897, 425] width 84 height 25
click at [668, 362] on link "Continue to Covetrus checkout" at bounding box center [622, 363] width 182 height 25
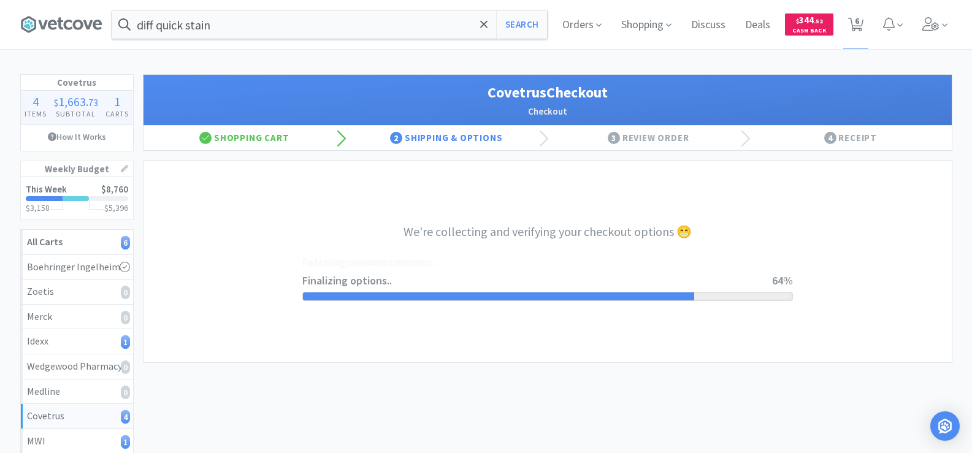
select select "ACCOUNT"
select select "cvt-standard-net"
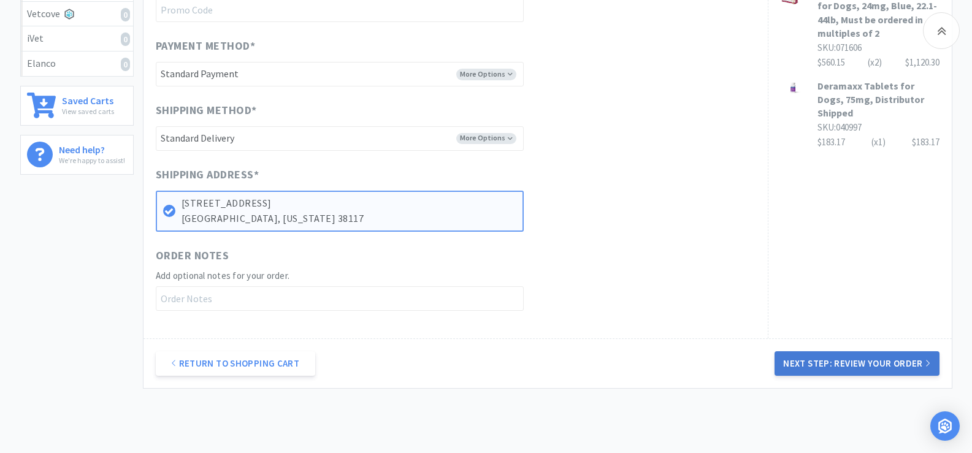
click at [840, 372] on button "Next Step: Review Your Order" at bounding box center [857, 363] width 164 height 25
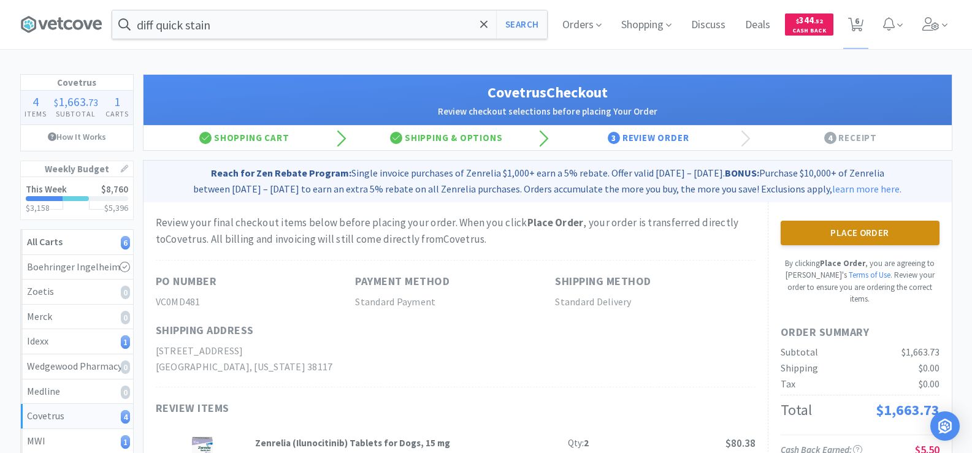
click at [871, 240] on button "Place Order" at bounding box center [860, 233] width 159 height 25
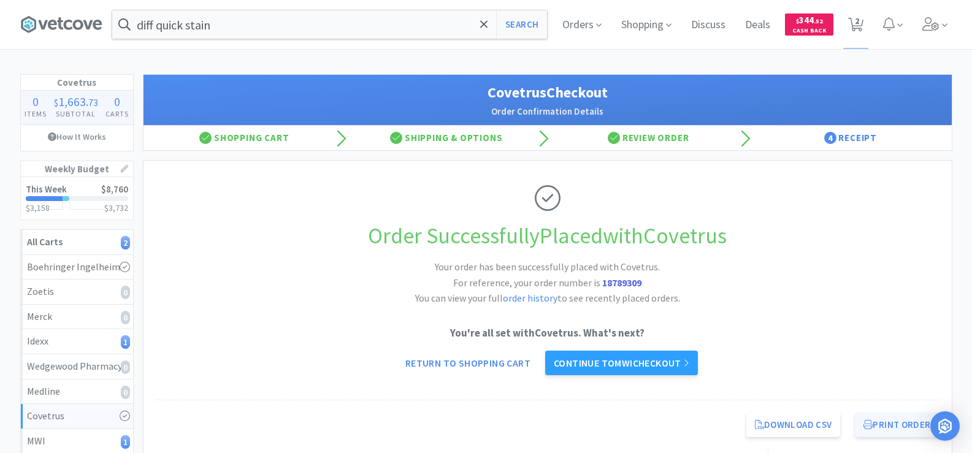
click at [895, 433] on button "Print Order" at bounding box center [897, 425] width 84 height 25
